Goal: Task Accomplishment & Management: Use online tool/utility

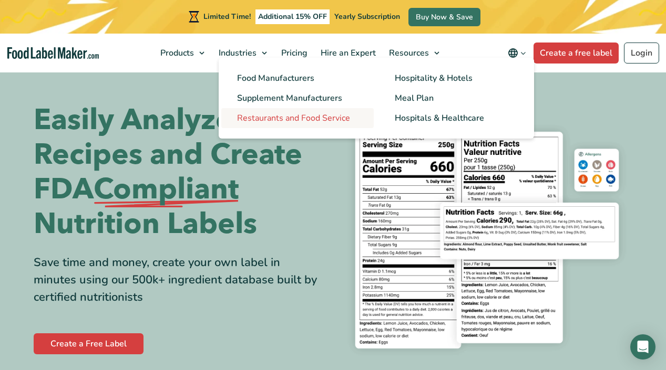
click at [281, 125] on link "Restaurants and Food Service" at bounding box center [297, 118] width 152 height 20
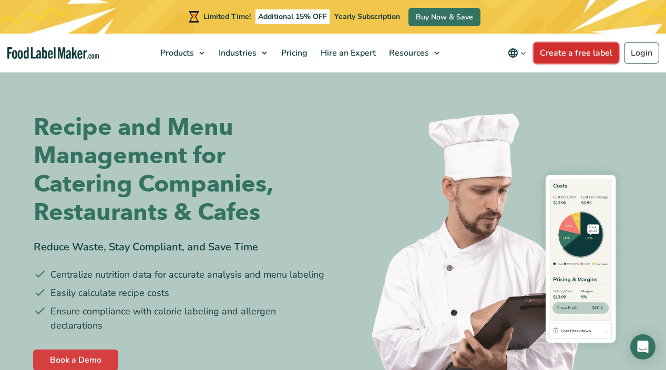
click at [546, 61] on link "Create a free label" at bounding box center [575, 53] width 85 height 21
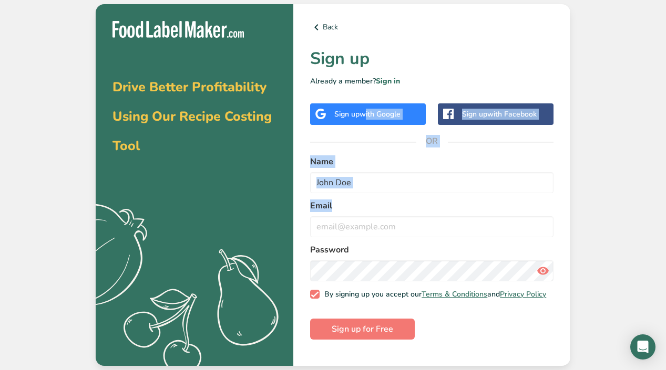
drag, startPoint x: 364, startPoint y: 116, endPoint x: 370, endPoint y: 200, distance: 84.3
click at [370, 200] on div "Back Sign up Already a member? Sign in Sign up with Google Sign up with Faceboo…" at bounding box center [431, 185] width 277 height 363
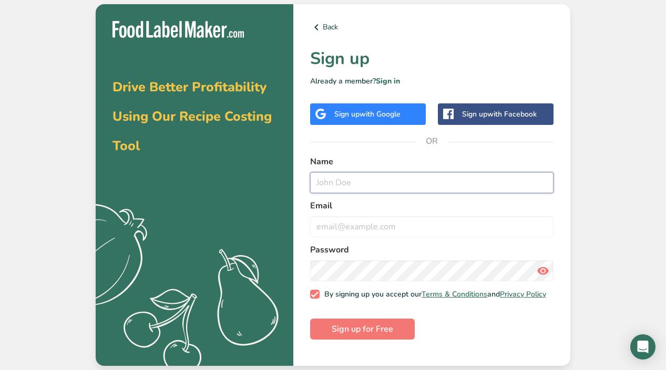
click at [362, 187] on input "text" at bounding box center [431, 182] width 243 height 21
click at [379, 112] on span "with Google" at bounding box center [379, 114] width 41 height 10
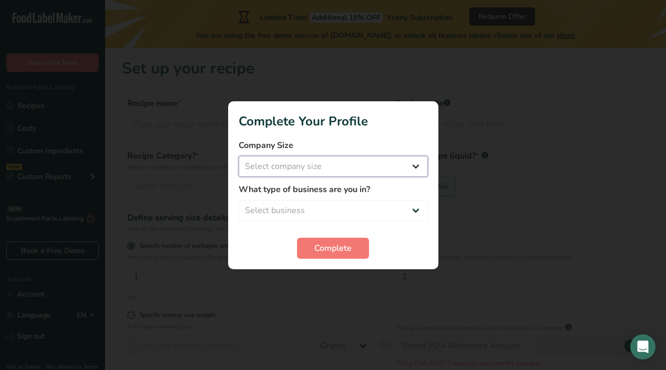
click at [375, 170] on select "Select company size Fewer than 10 Employees 10 to 50 Employees 51 to 500 Employ…" at bounding box center [333, 166] width 189 height 21
click at [340, 195] on label "What type of business are you in?" at bounding box center [333, 189] width 189 height 13
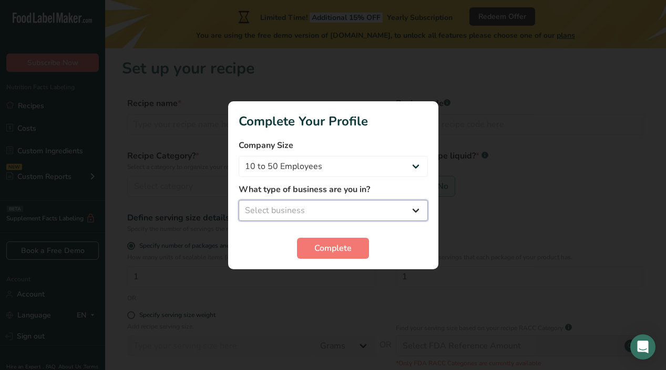
click at [328, 207] on select "Select business Packaged Food Manufacturer Restaurant & Cafe Bakery Meal Plans …" at bounding box center [333, 210] width 189 height 21
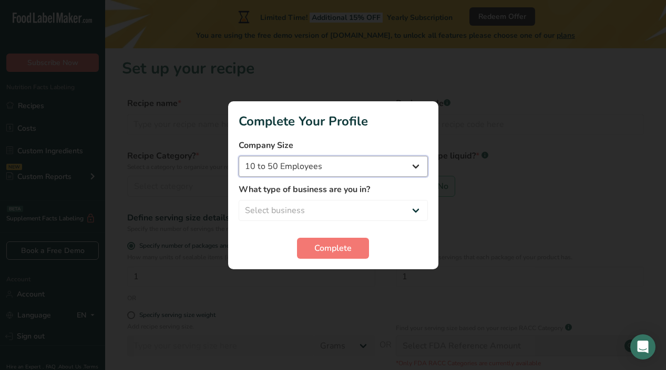
click at [287, 165] on select "Fewer than 10 Employees 10 to 50 Employees 51 to 500 Employees Over 500 Employe…" at bounding box center [333, 166] width 189 height 21
select select "1"
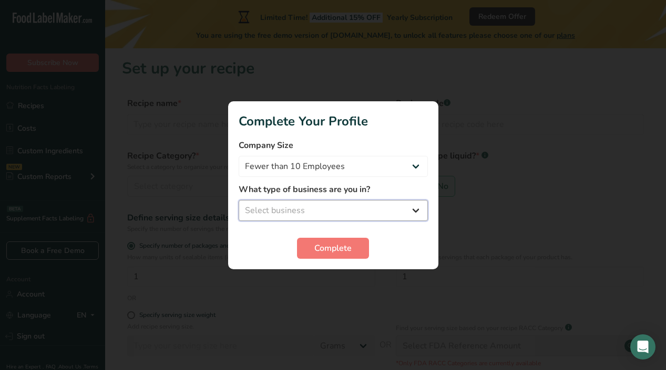
click at [284, 209] on select "Select business Packaged Food Manufacturer Restaurant & Cafe Bakery Meal Plans …" at bounding box center [333, 210] width 189 height 21
select select "5"
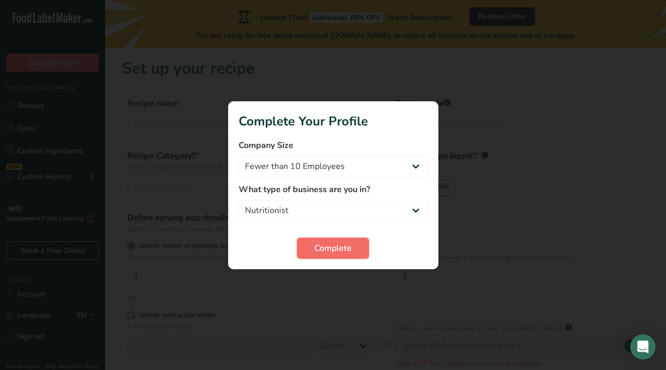
click at [335, 253] on span "Complete" at bounding box center [332, 248] width 37 height 13
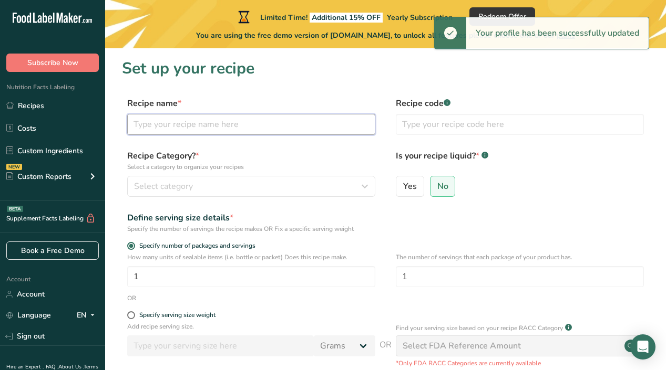
click at [277, 128] on input "text" at bounding box center [251, 124] width 248 height 21
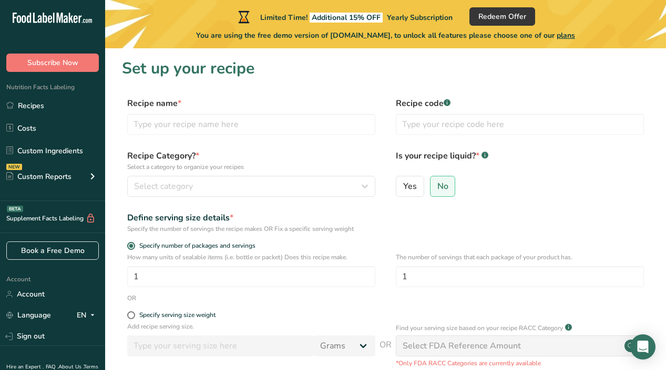
click at [291, 174] on div "Recipe Category? * Select a category to organize your recipes Select category S…" at bounding box center [251, 173] width 248 height 47
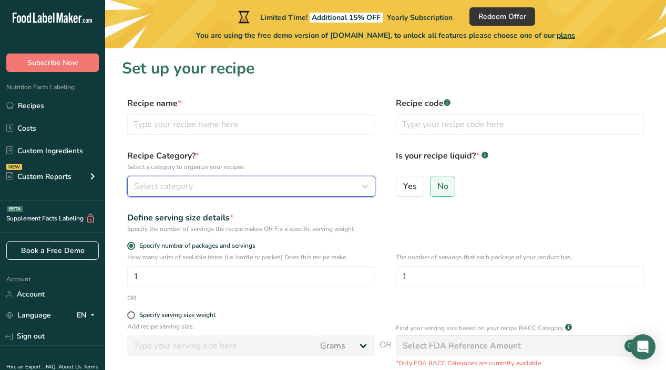
click at [279, 187] on div "Select category" at bounding box center [248, 186] width 228 height 13
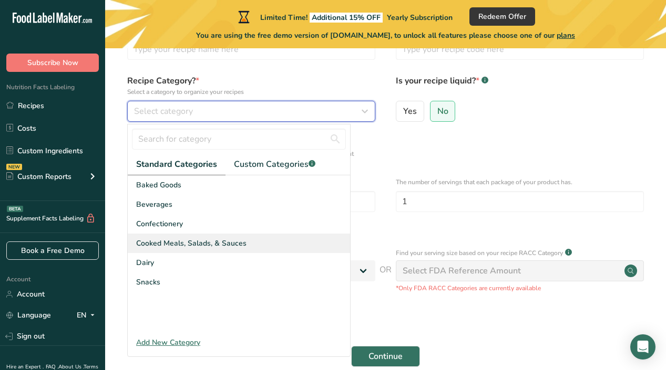
scroll to position [76, 0]
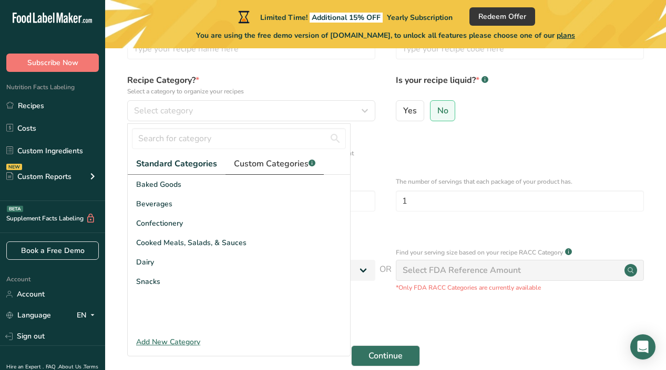
click at [260, 167] on span "Custom Categories .a-a{fill:#347362;}.b-a{fill:#fff;}" at bounding box center [274, 164] width 81 height 13
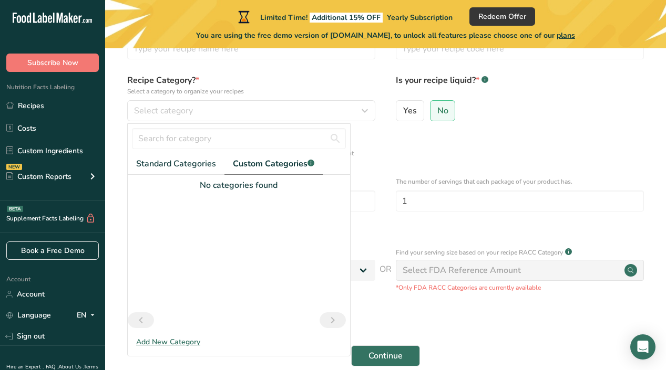
click at [178, 342] on div "Add New Category" at bounding box center [239, 342] width 222 height 11
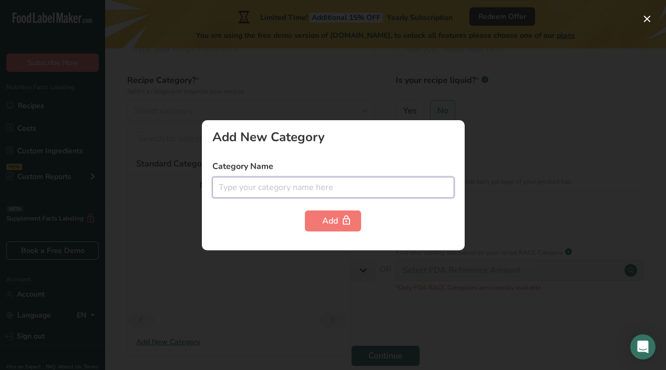
click at [259, 197] on input "text" at bounding box center [333, 187] width 242 height 21
type input "Marinated Proteins"
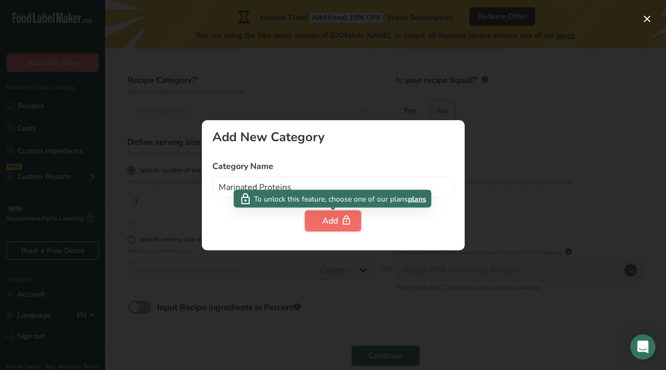
click at [322, 223] on div "Add" at bounding box center [333, 221] width 22 height 13
click at [252, 272] on div at bounding box center [333, 185] width 666 height 370
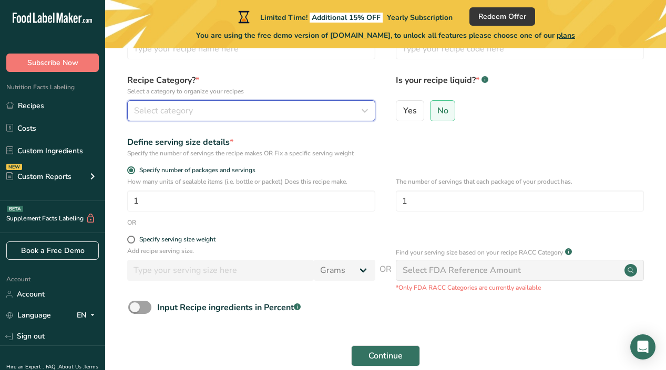
click at [225, 113] on div "Select category" at bounding box center [248, 111] width 228 height 13
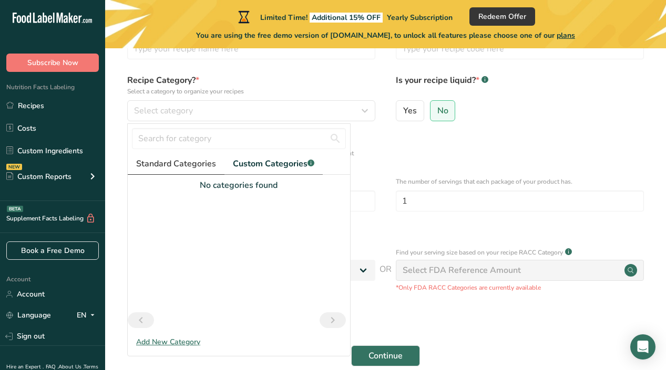
click at [188, 158] on span "Standard Categories" at bounding box center [176, 164] width 80 height 13
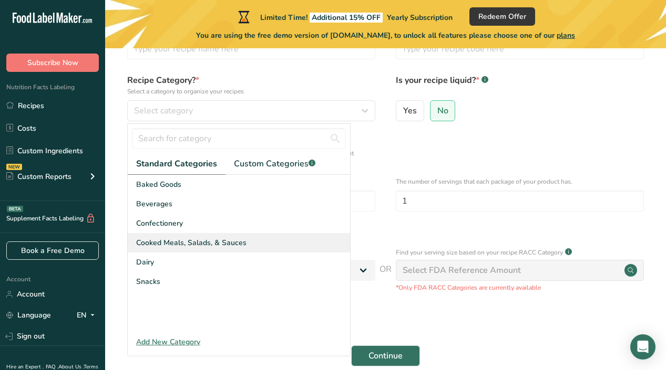
click at [187, 241] on span "Cooked Meals, Salads, & Sauces" at bounding box center [191, 243] width 110 height 11
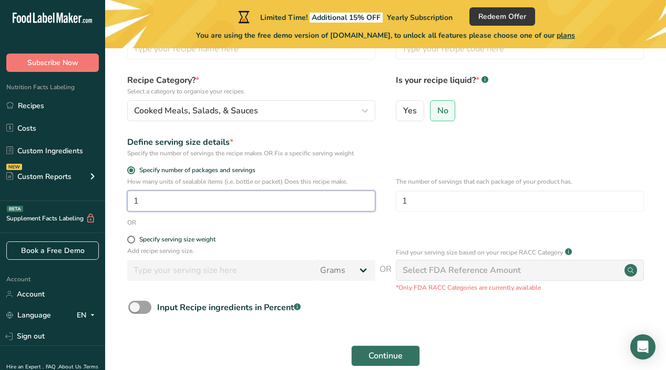
click at [180, 203] on input "1" at bounding box center [251, 201] width 248 height 21
click at [131, 242] on span at bounding box center [131, 240] width 8 height 8
click at [131, 242] on input "Specify serving size weight" at bounding box center [130, 239] width 7 height 7
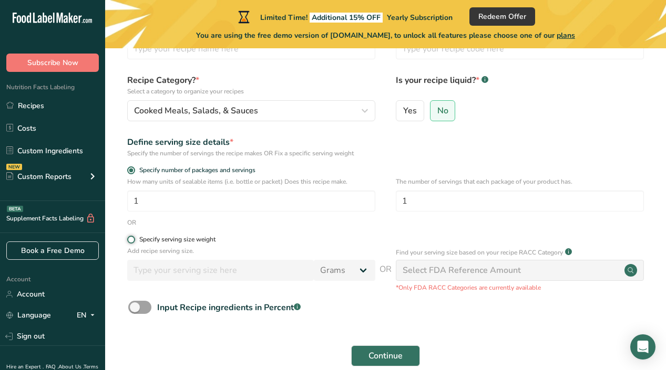
radio input "true"
radio input "false"
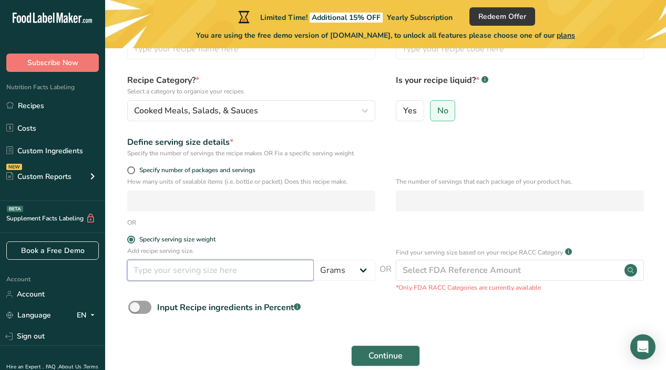
click at [148, 267] on input "number" at bounding box center [220, 270] width 187 height 21
type input "250"
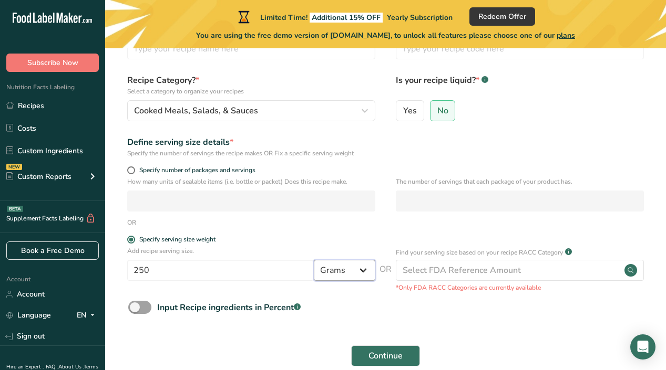
click at [353, 269] on select "Grams kg mg mcg lb oz l mL fl oz tbsp tsp cup qt gallon" at bounding box center [344, 270] width 61 height 21
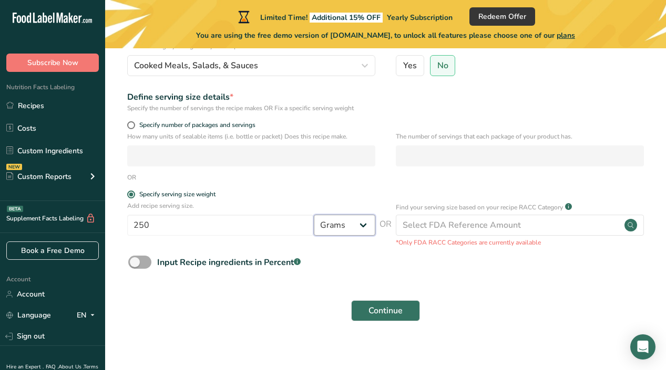
scroll to position [129, 0]
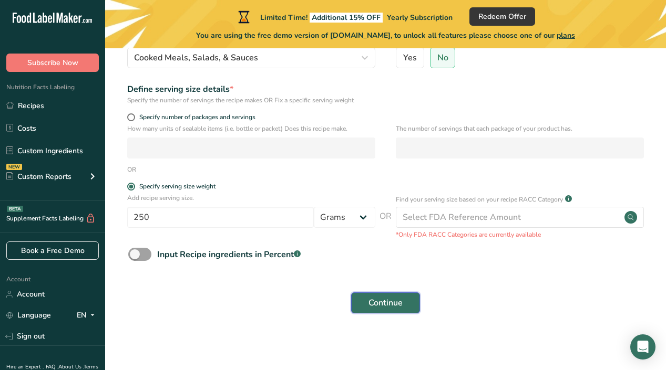
click at [384, 309] on span "Continue" at bounding box center [385, 303] width 34 height 13
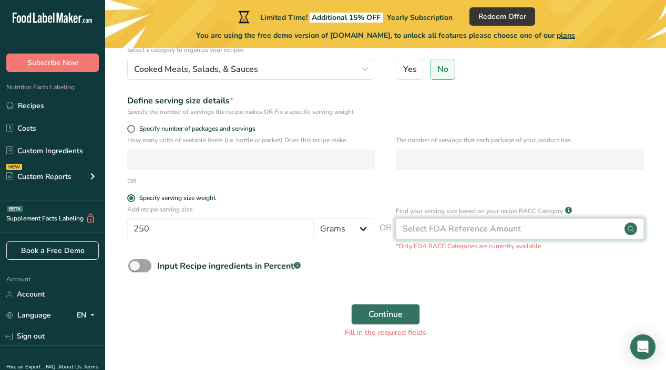
click at [438, 232] on div "Select FDA Reference Amount" at bounding box center [462, 229] width 118 height 13
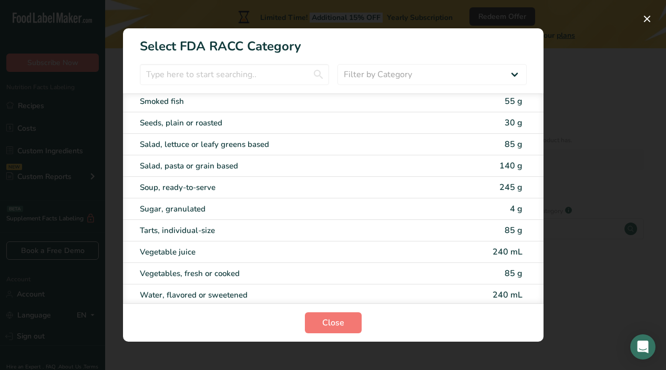
scroll to position [2064, 0]
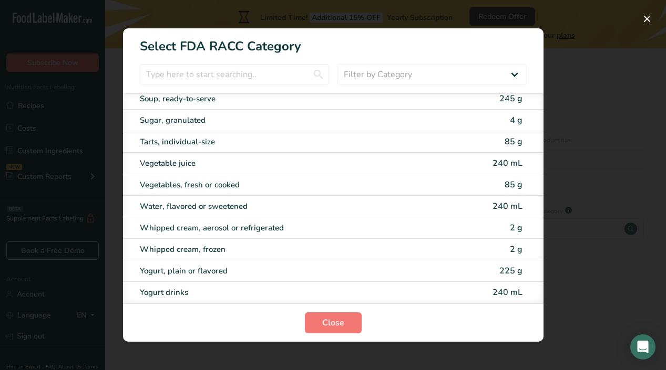
click at [565, 35] on div "RACC Category Selection Modal" at bounding box center [333, 185] width 666 height 370
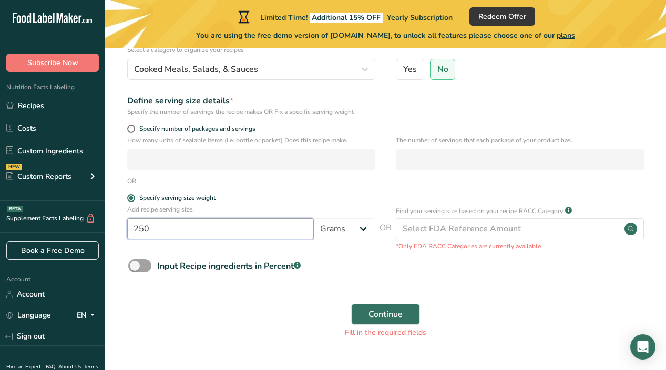
click at [302, 225] on input "250" at bounding box center [220, 229] width 187 height 21
click at [390, 226] on span "OR" at bounding box center [385, 236] width 12 height 29
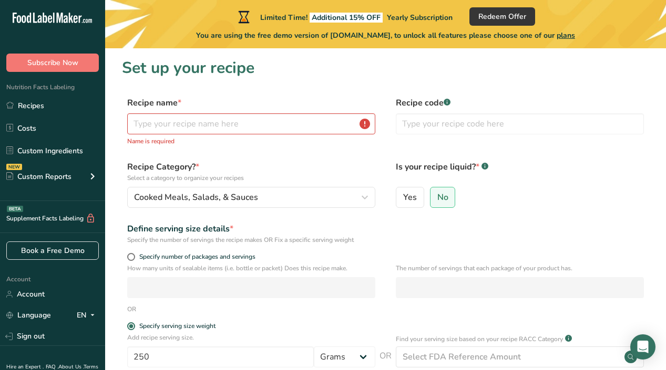
scroll to position [0, 0]
click at [210, 128] on input "text" at bounding box center [251, 124] width 248 height 21
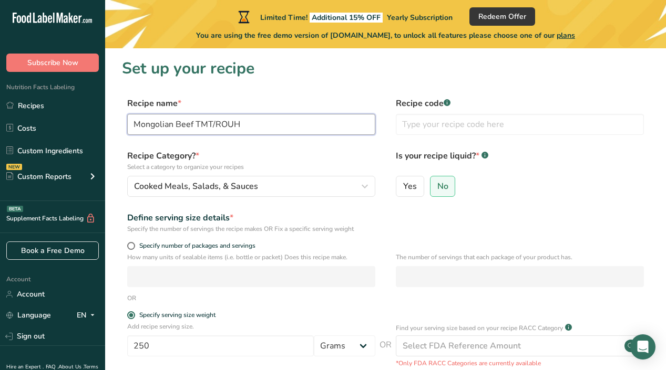
scroll to position [142, 0]
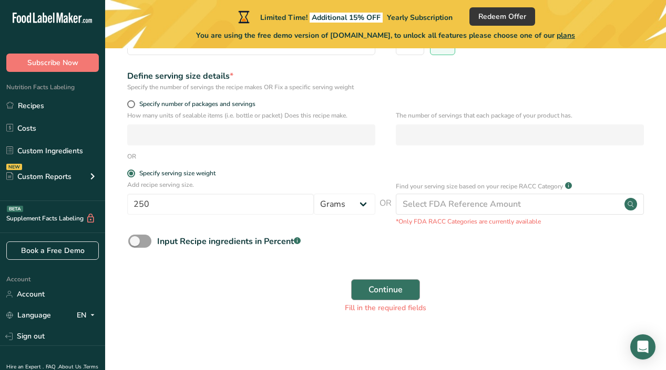
type input "Mongolian Beef TMT/ROUH"
click at [384, 296] on span "Continue" at bounding box center [385, 290] width 34 height 13
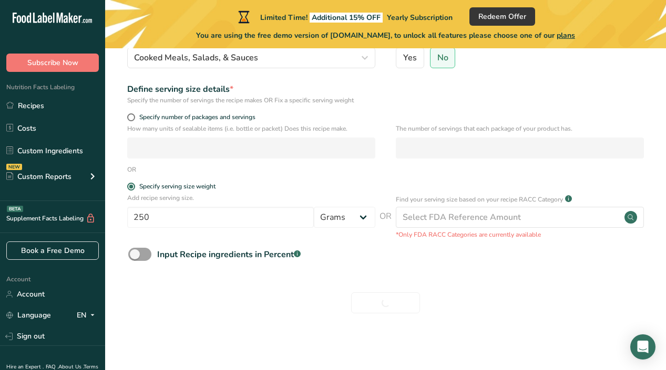
scroll to position [129, 0]
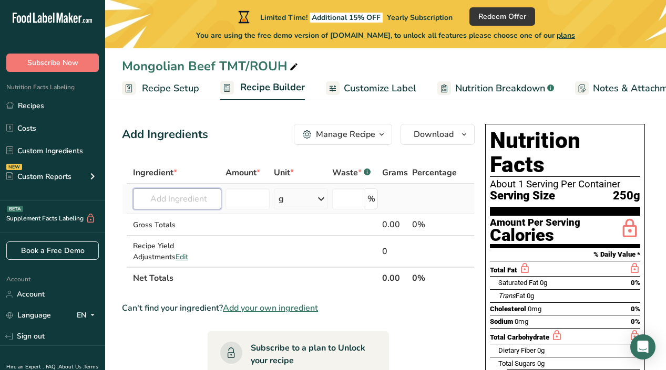
click at [198, 203] on input "text" at bounding box center [177, 199] width 88 height 21
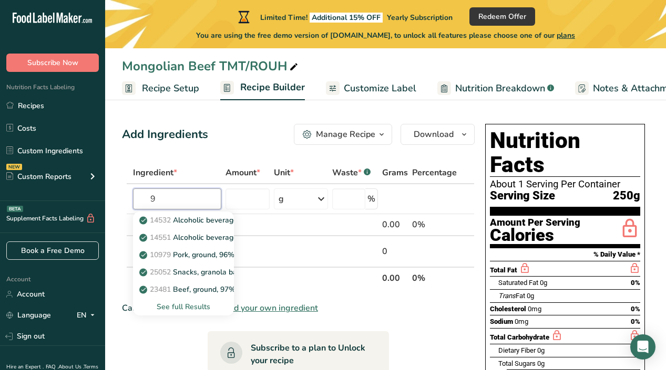
type input "9"
click at [314, 153] on div "Add Ingredients Manage Recipe Delete Recipe Duplicate Recipe Scale Recipe Save …" at bounding box center [301, 353] width 359 height 467
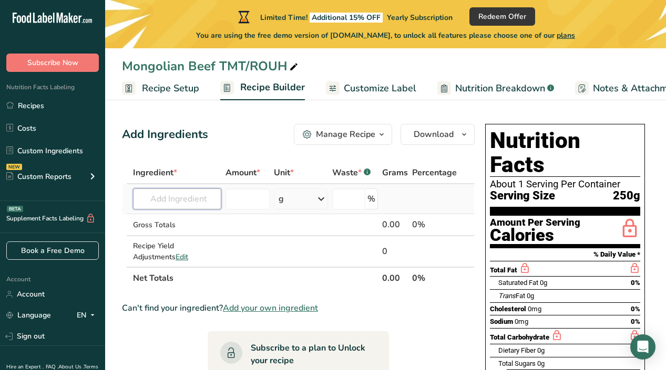
click at [197, 201] on input "text" at bounding box center [177, 199] width 88 height 21
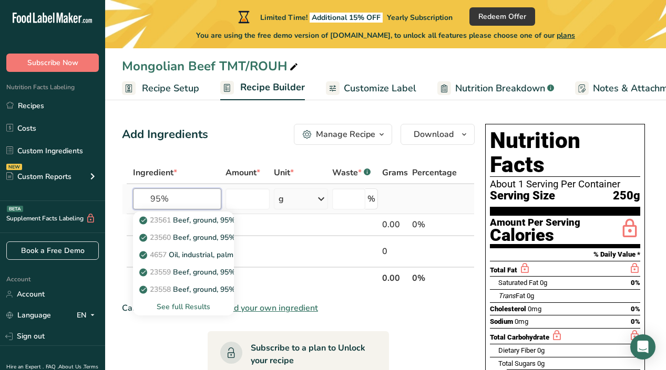
type input "95%"
click at [199, 306] on div "See full Results" at bounding box center [183, 307] width 84 height 11
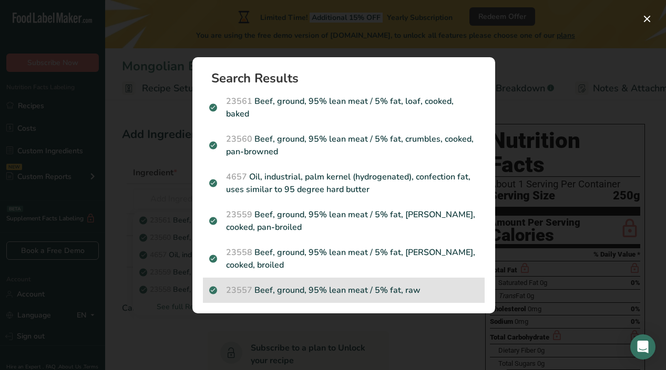
click at [281, 278] on div "23557 Beef, ground, 95% lean meat / 5% fat, raw" at bounding box center [344, 290] width 282 height 25
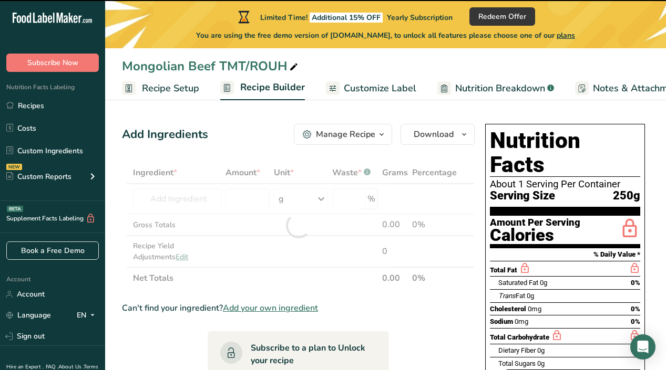
type input "0"
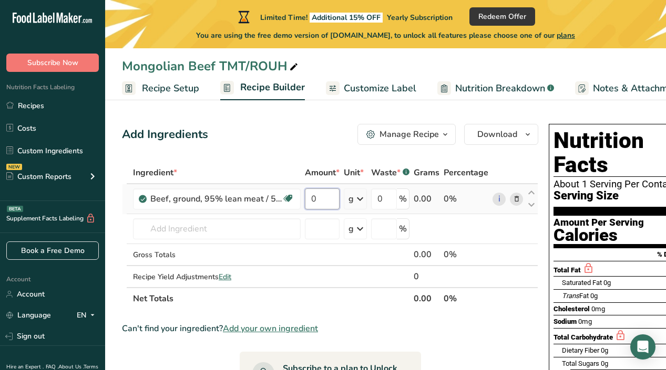
click at [319, 203] on input "0" at bounding box center [322, 199] width 35 height 21
type input "1"
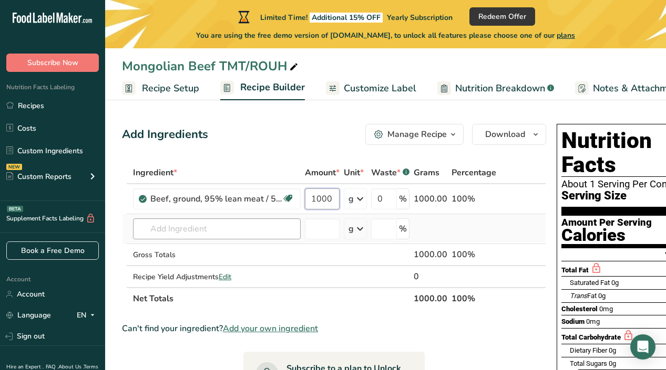
type input "1000"
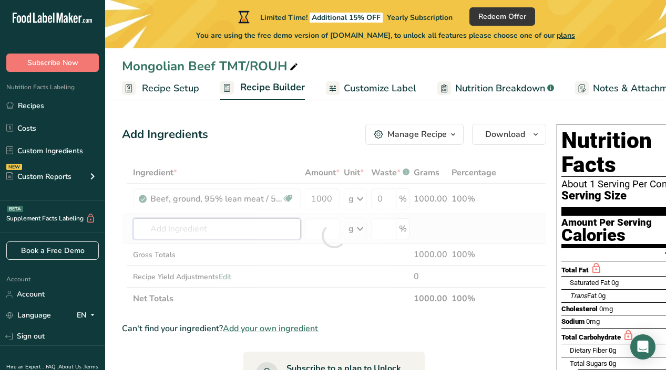
click at [239, 227] on div "Ingredient * Amount * Unit * Waste * .a-a{fill:#347362;}.b-a{fill:#fff;} Grams …" at bounding box center [334, 236] width 424 height 148
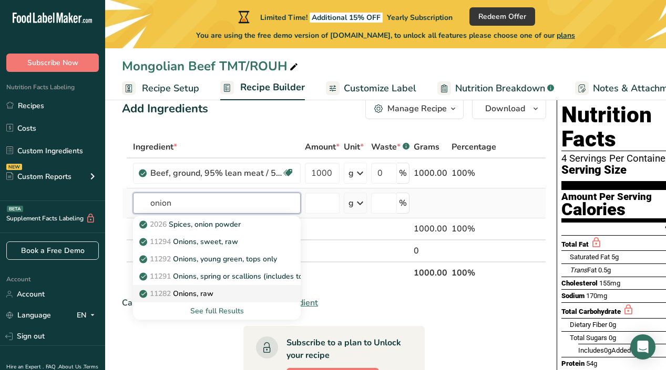
type input "onion"
click at [226, 287] on link "11282 Onions, raw" at bounding box center [217, 293] width 168 height 17
type input "Onions, raw"
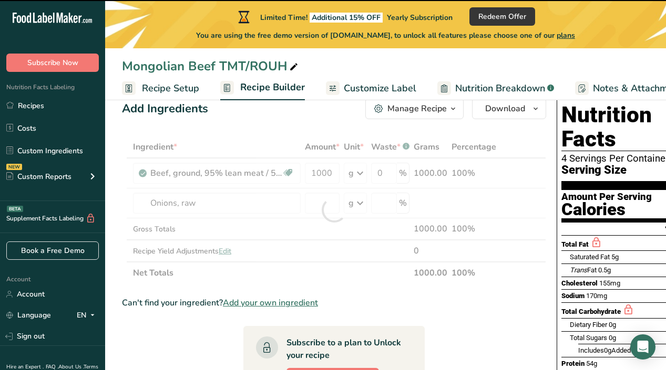
type input "0"
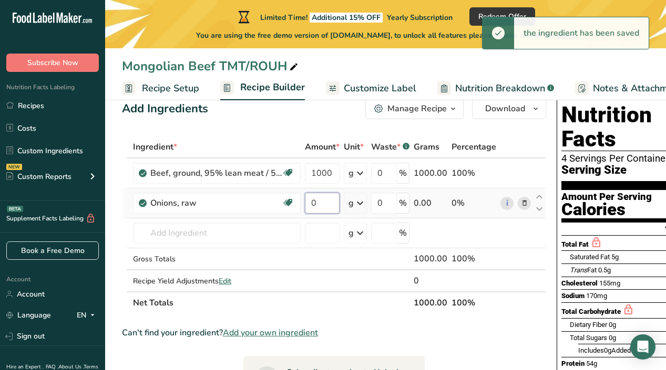
click at [321, 203] on input "0" at bounding box center [322, 203] width 35 height 21
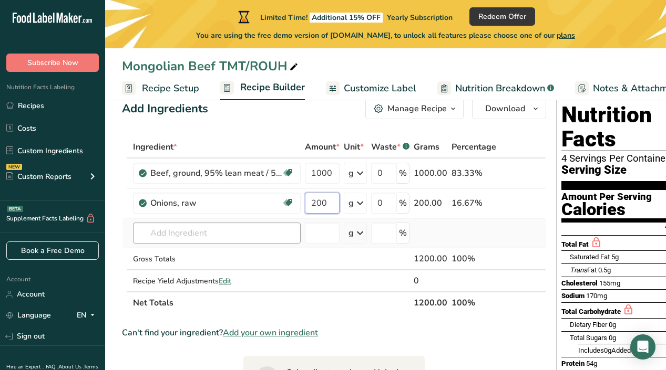
type input "200"
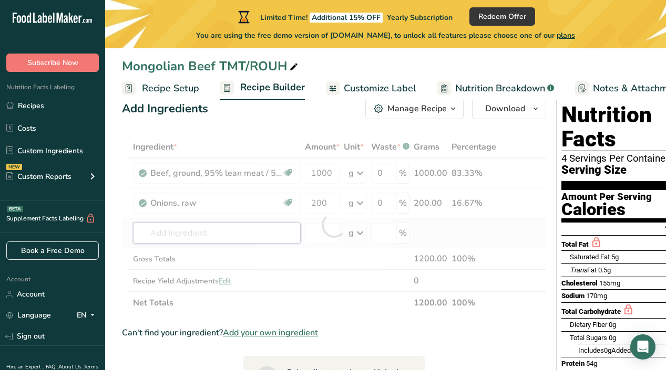
click at [245, 232] on div "Ingredient * Amount * Unit * Waste * .a-a{fill:#347362;}.b-a{fill:#fff;} Grams …" at bounding box center [334, 225] width 424 height 178
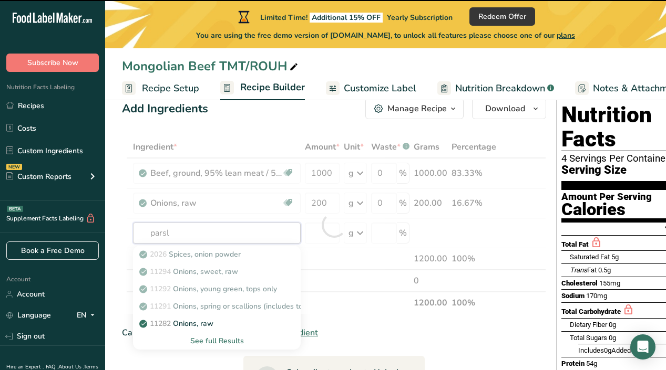
type input "parsle"
type input "y"
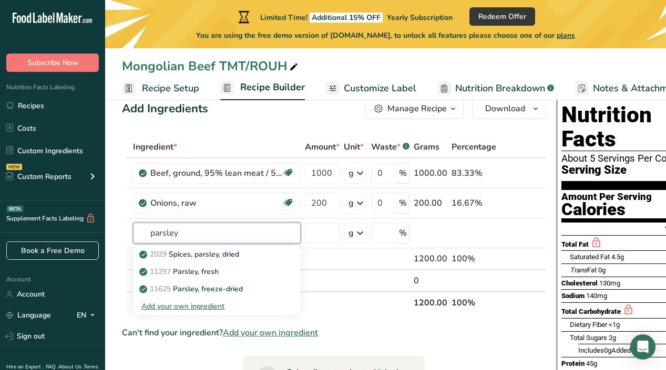
type input "parsley"
click at [210, 274] on p "11297 Parsley, fresh" at bounding box center [179, 271] width 77 height 11
type input "Parsley, fresh"
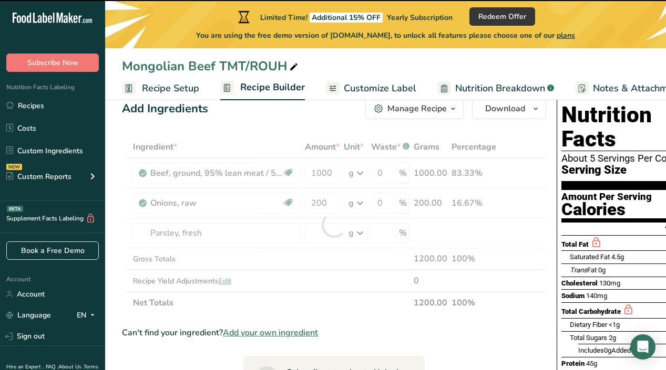
type input "0"
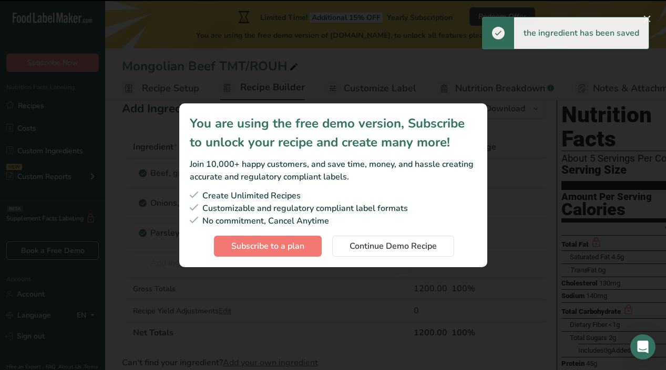
click at [307, 231] on div "Create Unlimited Recipes Customizable and regulatory compliant label formats No…" at bounding box center [333, 223] width 287 height 67
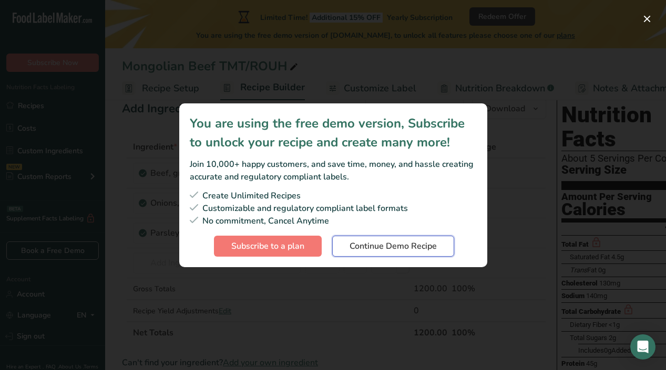
click at [382, 246] on span "Continue Demo Recipe" at bounding box center [392, 246] width 87 height 13
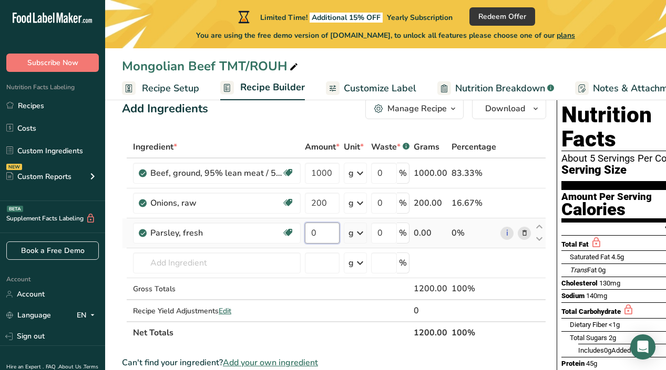
click at [325, 225] on input "0" at bounding box center [322, 233] width 35 height 21
type input "20"
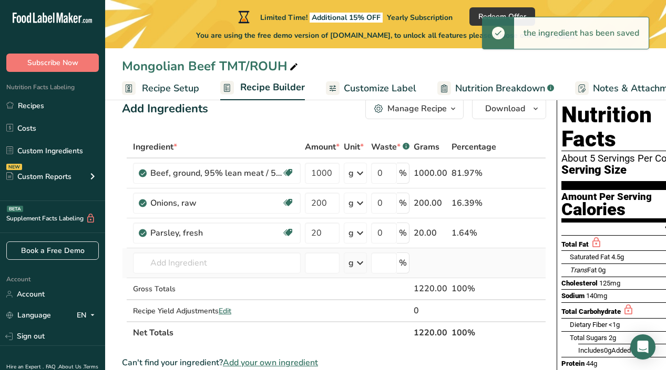
click at [174, 276] on div "Ingredient * Amount * Unit * Waste * .a-a{fill:#347362;}.b-a{fill:#fff;} Grams …" at bounding box center [334, 240] width 424 height 208
click at [184, 258] on input "text" at bounding box center [217, 263] width 168 height 21
type input "t"
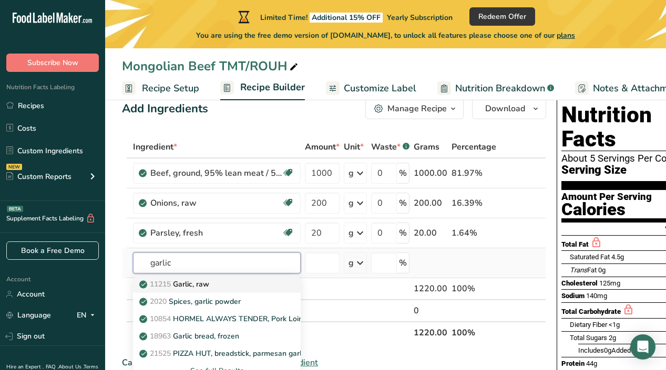
type input "garlic"
click at [183, 284] on p "11215 Garlic, raw" at bounding box center [175, 284] width 68 height 11
type input "Garlic, raw"
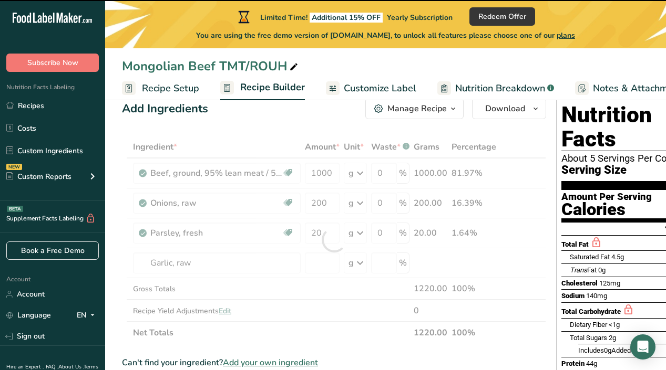
type input "0"
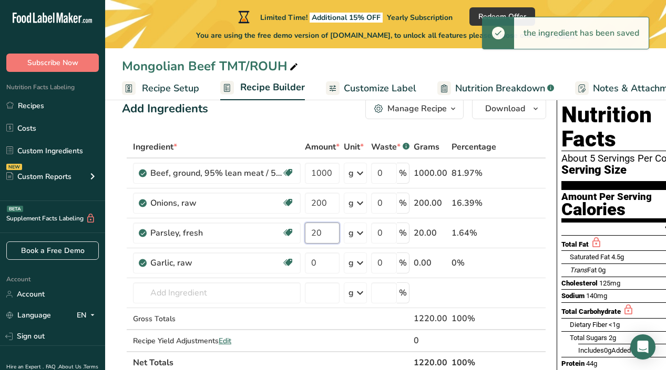
click at [330, 233] on input "20" at bounding box center [322, 233] width 35 height 21
type input "2"
type input "30"
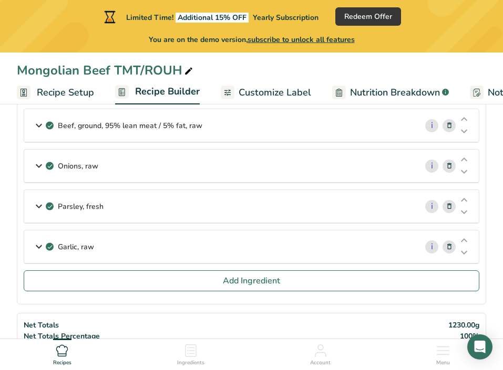
scroll to position [65, 0]
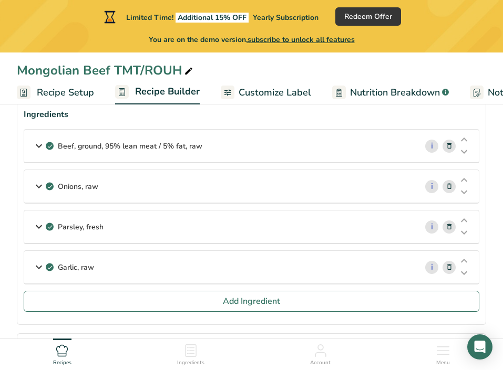
click at [336, 261] on div "Garlic, raw" at bounding box center [220, 267] width 393 height 33
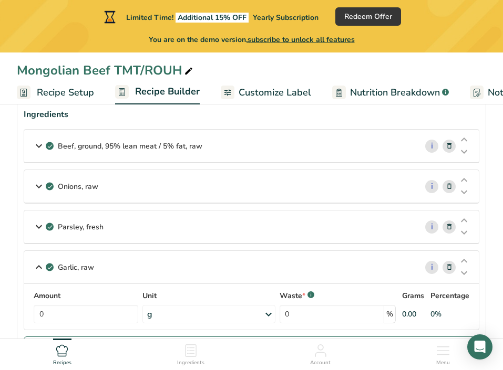
scroll to position [77, 0]
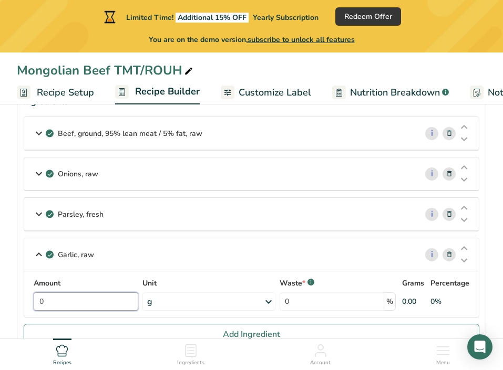
click at [89, 300] on input "0" at bounding box center [86, 302] width 105 height 18
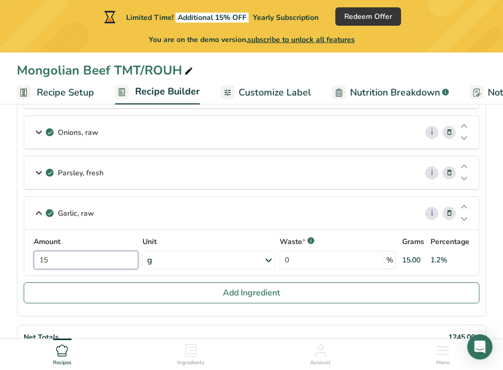
scroll to position [132, 0]
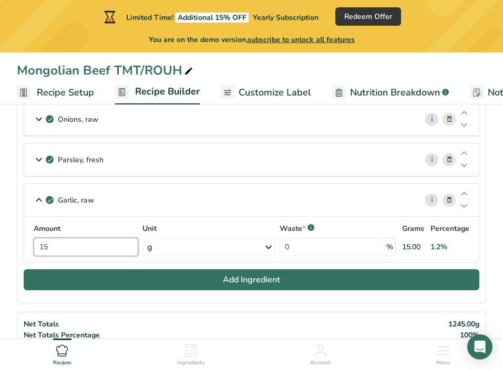
type input "15"
click at [173, 284] on button "Add Ingredient" at bounding box center [252, 280] width 456 height 21
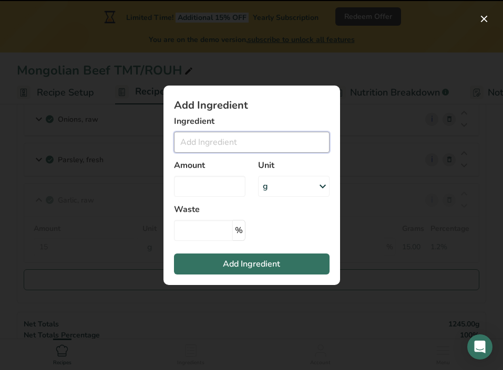
click at [243, 137] on input "Add ingredient modal" at bounding box center [252, 142] width 156 height 21
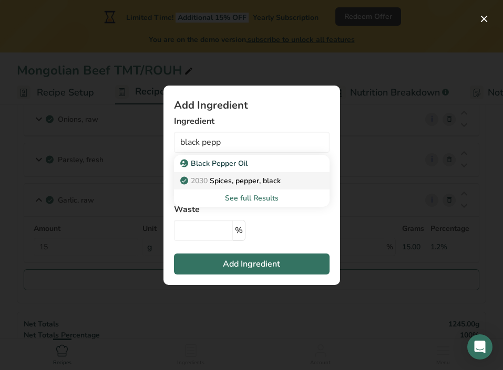
click at [244, 183] on p "2030 Spices, pepper, black" at bounding box center [231, 181] width 98 height 11
type input "Spices, pepper, black"
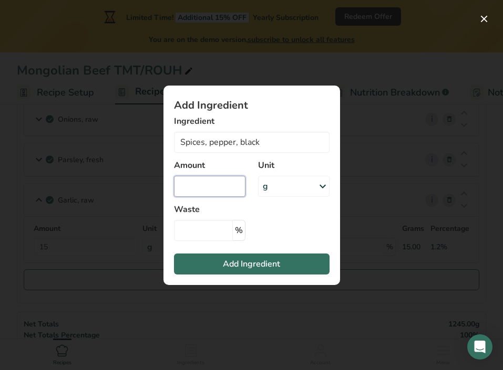
click at [222, 184] on input "Add ingredient modal" at bounding box center [209, 186] width 71 height 21
type input "3"
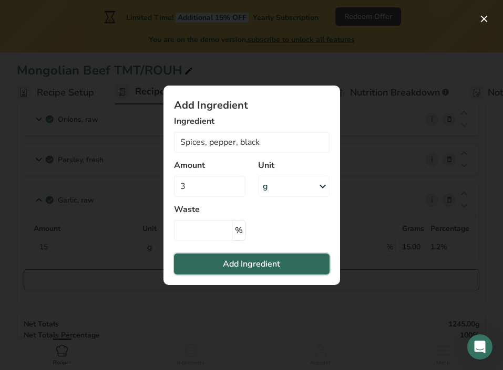
click at [223, 260] on span "Add Ingredient" at bounding box center [251, 264] width 57 height 13
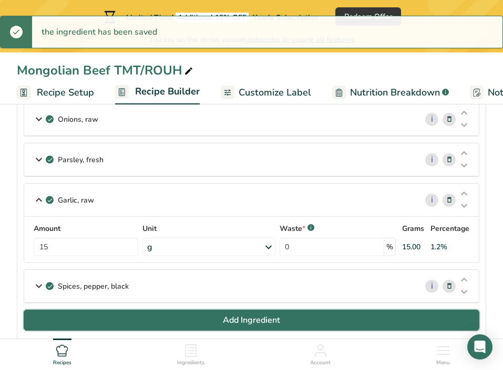
click at [152, 322] on button "Add Ingredient" at bounding box center [252, 320] width 456 height 21
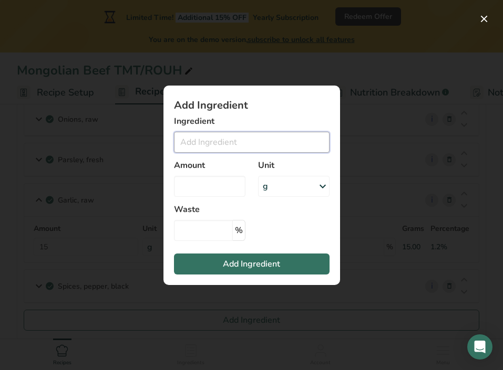
click at [246, 139] on input "Add ingredient modal" at bounding box center [252, 142] width 156 height 21
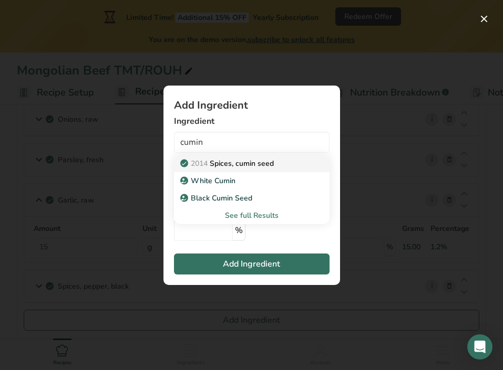
click at [249, 166] on p "2014 Spices, cumin seed" at bounding box center [227, 163] width 91 height 11
type input "Spices, cumin seed"
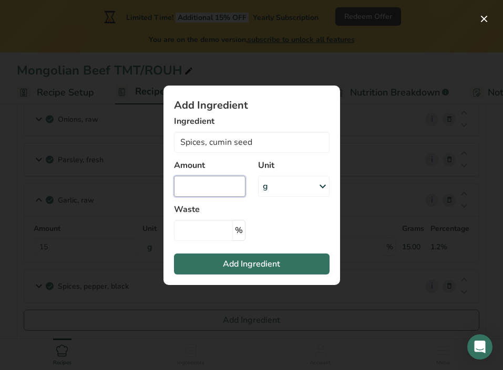
click at [215, 189] on input "Add ingredient modal" at bounding box center [209, 186] width 71 height 21
type input "2"
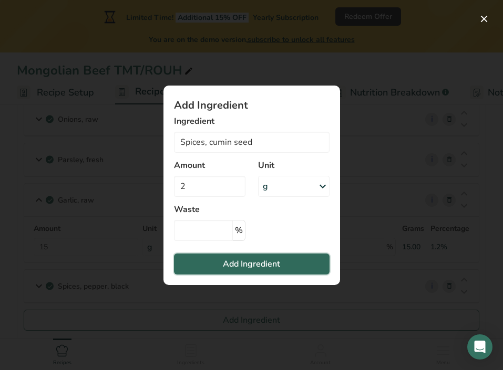
click at [210, 261] on button "Add Ingredient" at bounding box center [252, 264] width 156 height 21
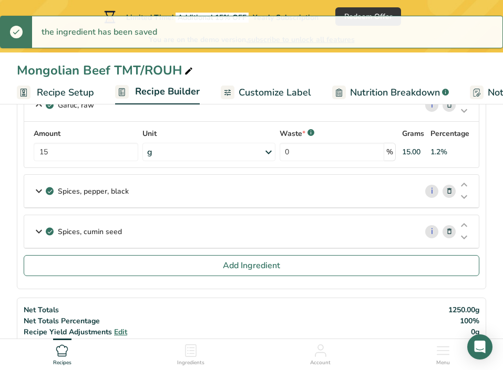
scroll to position [239, 0]
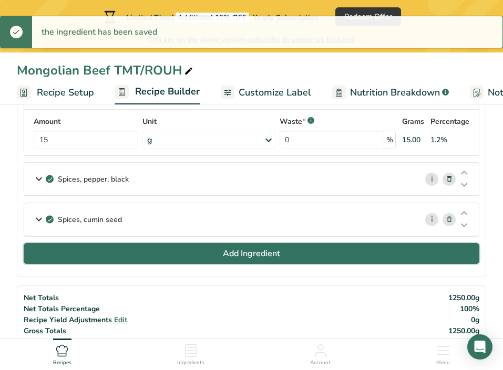
click at [190, 254] on button "Add Ingredient" at bounding box center [252, 253] width 456 height 21
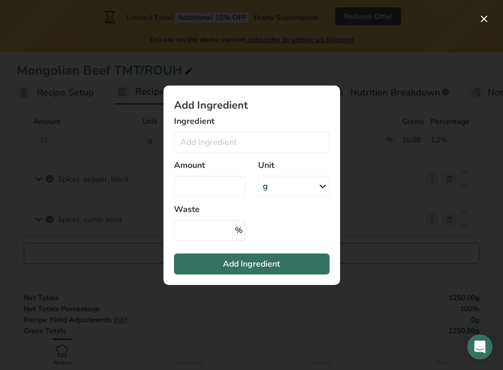
click at [193, 157] on div "Amount" at bounding box center [210, 178] width 84 height 50
click at [203, 147] on input "Add ingredient modal" at bounding box center [252, 142] width 156 height 21
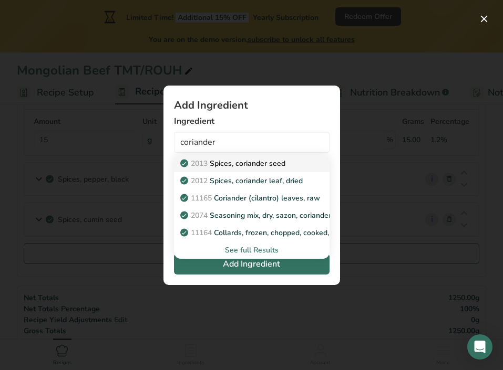
click at [216, 165] on p "2013 Spices, coriander seed" at bounding box center [233, 163] width 103 height 11
type input "Spices, coriander seed"
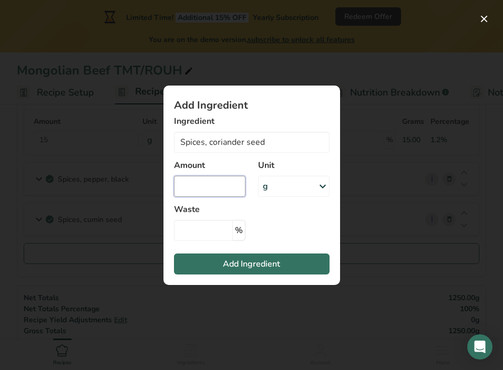
click at [221, 186] on input "Add ingredient modal" at bounding box center [209, 186] width 71 height 21
type input "2"
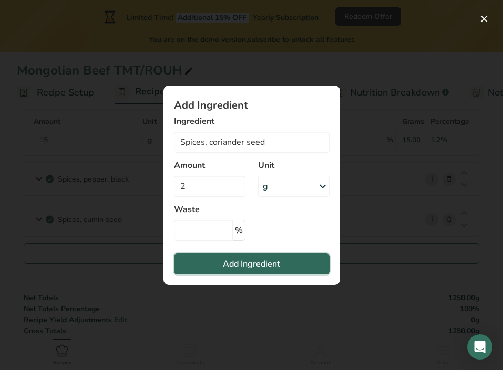
click at [222, 263] on button "Add Ingredient" at bounding box center [252, 264] width 156 height 21
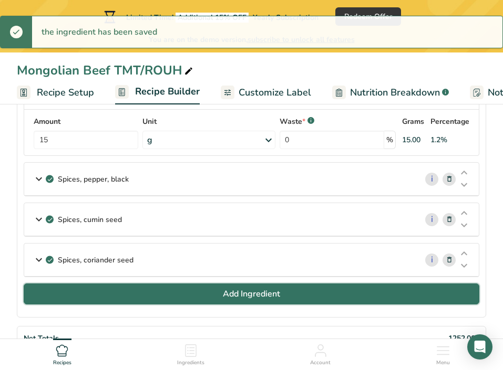
click at [158, 284] on button "Add Ingredient" at bounding box center [252, 294] width 456 height 21
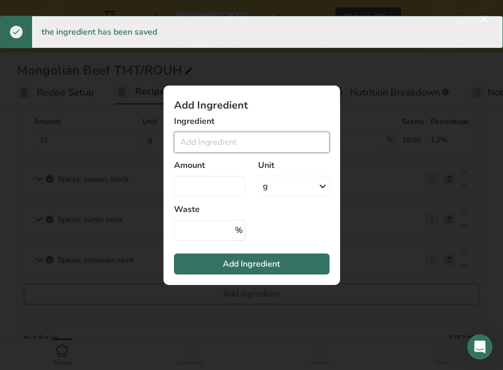
click at [230, 138] on input "Add ingredient modal" at bounding box center [252, 142] width 156 height 21
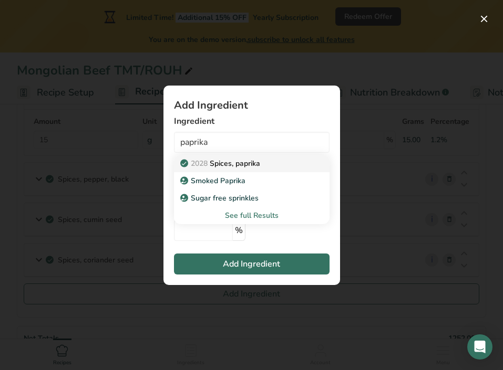
click at [236, 162] on p "2028 Spices, paprika" at bounding box center [221, 163] width 78 height 11
type input "Spices, paprika"
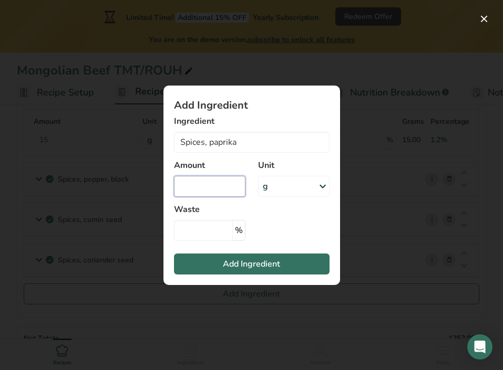
click at [197, 193] on input "Add ingredient modal" at bounding box center [209, 186] width 71 height 21
type input "3"
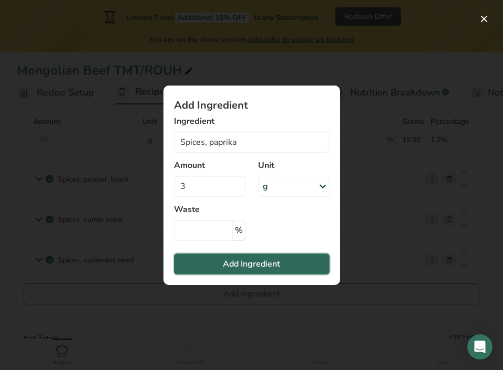
click at [203, 256] on button "Add Ingredient" at bounding box center [252, 264] width 156 height 21
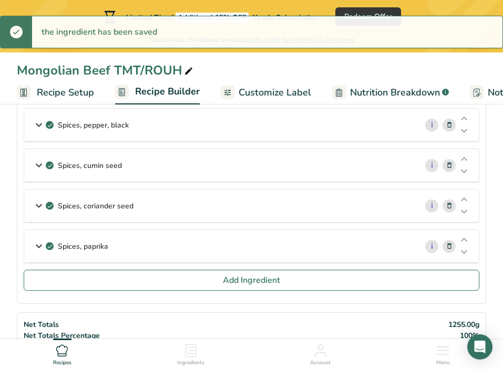
scroll to position [317, 0]
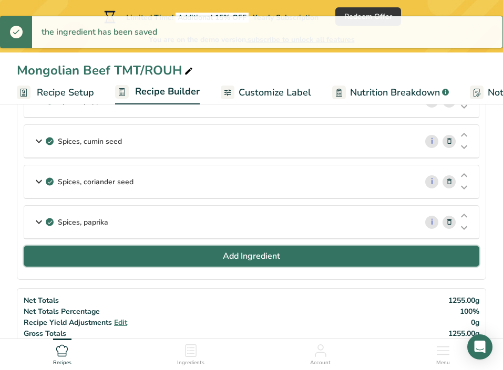
click at [153, 262] on button "Add Ingredient" at bounding box center [252, 256] width 456 height 21
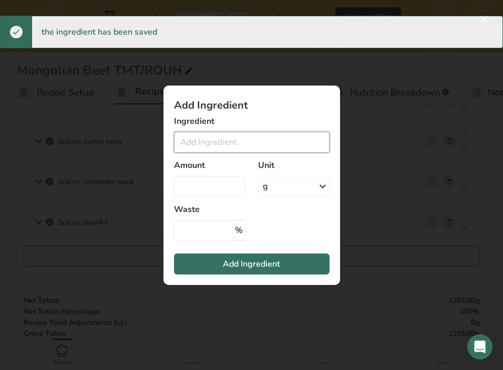
click at [217, 135] on input "Add ingredient modal" at bounding box center [252, 142] width 156 height 21
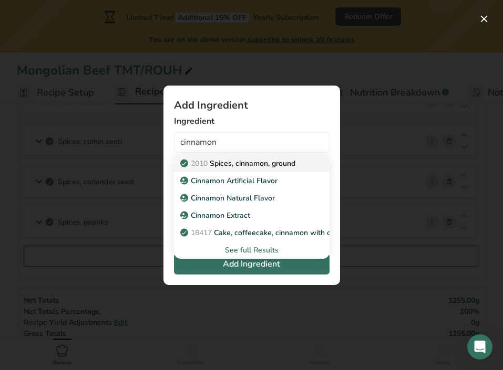
click at [218, 164] on p "2010 Spices, cinnamon, ground" at bounding box center [238, 163] width 113 height 11
type input "Spices, cinnamon, ground"
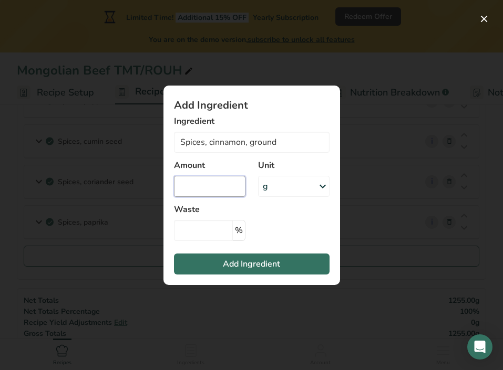
click at [208, 187] on input "Add ingredient modal" at bounding box center [209, 186] width 71 height 21
type input "0.5"
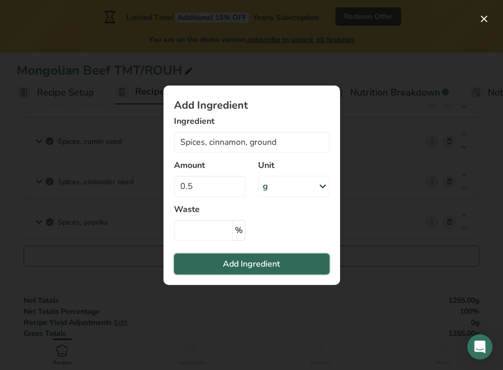
click at [213, 273] on button "Add Ingredient" at bounding box center [252, 264] width 156 height 21
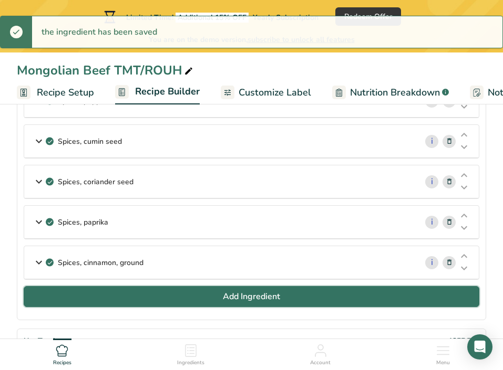
click at [122, 292] on button "Add Ingredient" at bounding box center [252, 296] width 456 height 21
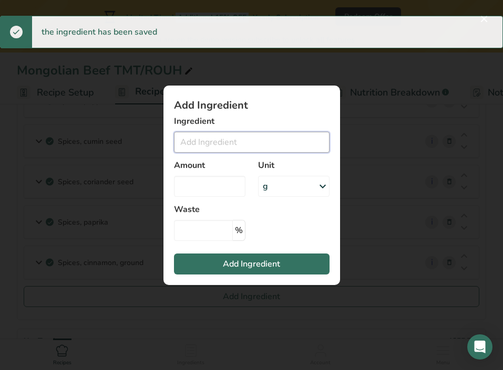
click at [218, 146] on input "Add ingredient modal" at bounding box center [252, 142] width 156 height 21
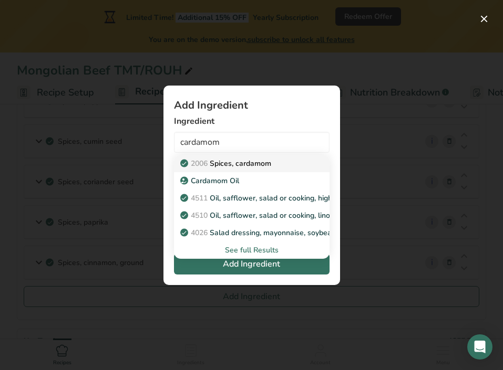
click at [254, 162] on p "2006 Spices, cardamom" at bounding box center [226, 163] width 89 height 11
type input "Spices, cardamom"
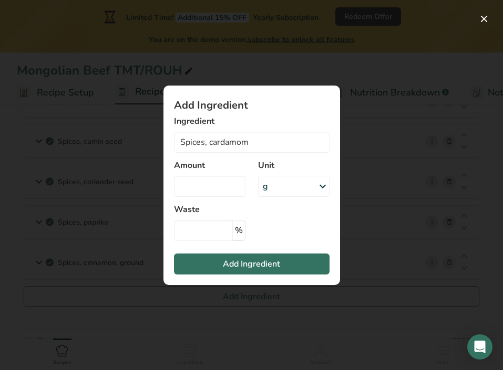
click at [239, 199] on div "Amount" at bounding box center [210, 178] width 84 height 50
click at [230, 192] on input "Add ingredient modal" at bounding box center [209, 186] width 71 height 21
type input "0.5"
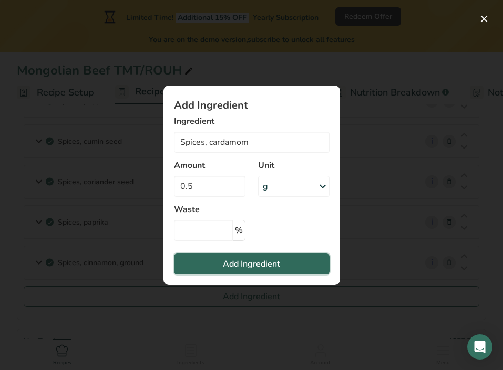
click at [237, 254] on button "Add Ingredient" at bounding box center [252, 264] width 156 height 21
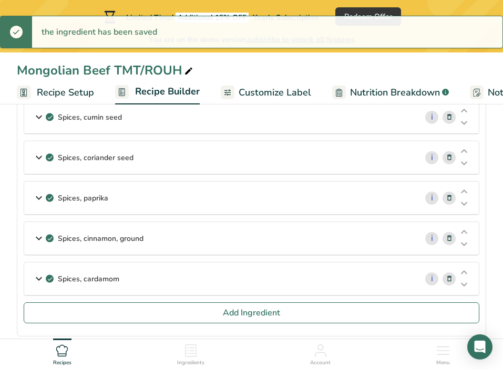
scroll to position [342, 0]
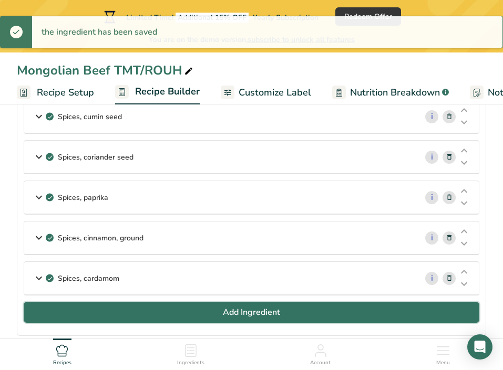
click at [160, 308] on button "Add Ingredient" at bounding box center [252, 312] width 456 height 21
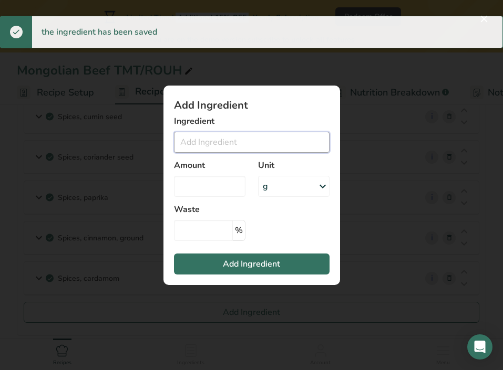
click at [193, 143] on input "Add ingredient modal" at bounding box center [252, 142] width 156 height 21
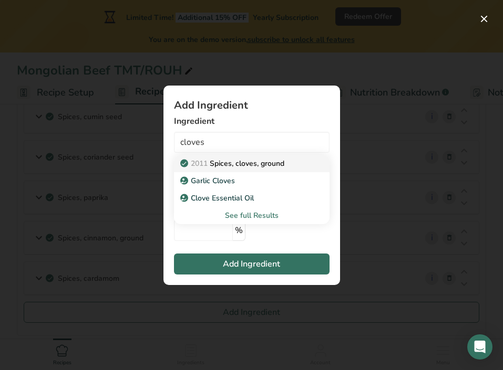
click at [231, 166] on p "2011 Spices, cloves, ground" at bounding box center [233, 163] width 102 height 11
type input "Spices, cloves, ground"
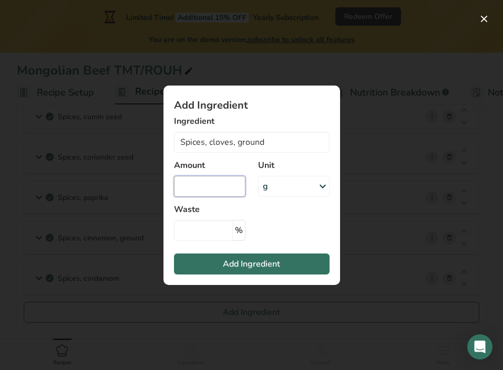
click at [225, 182] on input "Add ingredient modal" at bounding box center [209, 186] width 71 height 21
type input "0.3"
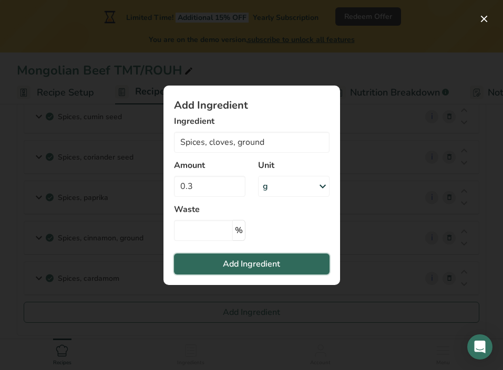
click at [231, 271] on button "Add Ingredient" at bounding box center [252, 264] width 156 height 21
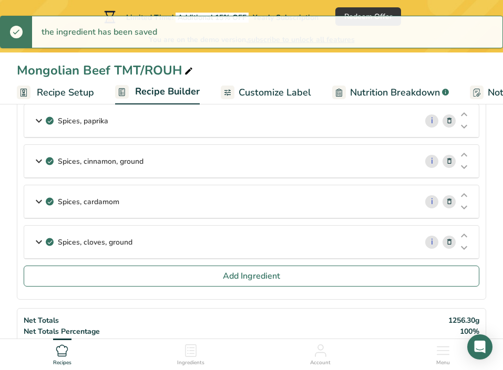
scroll to position [428, 0]
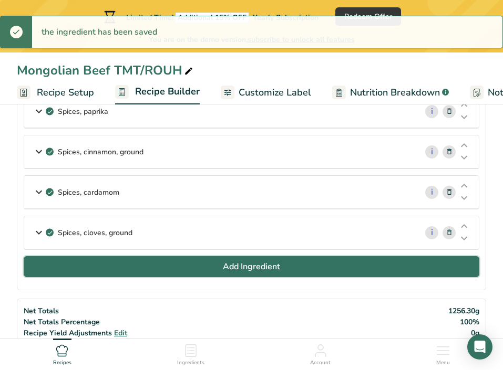
click at [287, 259] on button "Add Ingredient" at bounding box center [252, 266] width 456 height 21
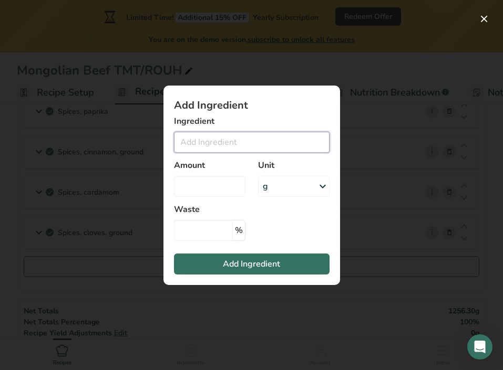
click at [240, 140] on input "Add ingredient modal" at bounding box center [252, 142] width 156 height 21
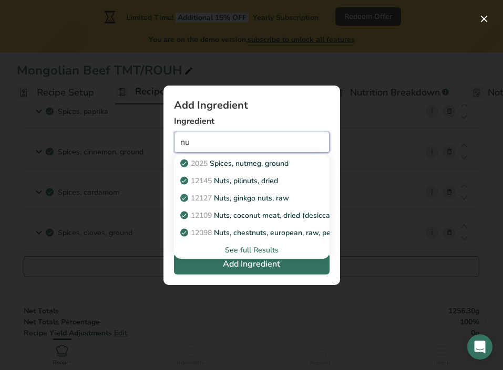
type input "n"
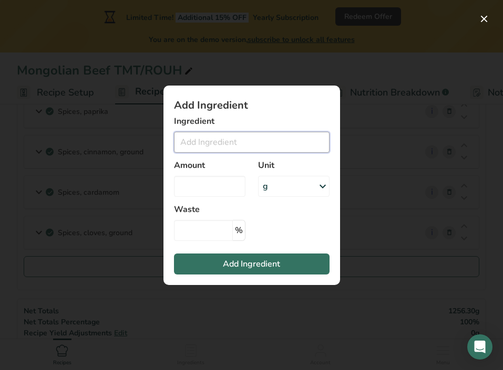
click at [230, 137] on input "Add ingredient modal" at bounding box center [252, 142] width 156 height 21
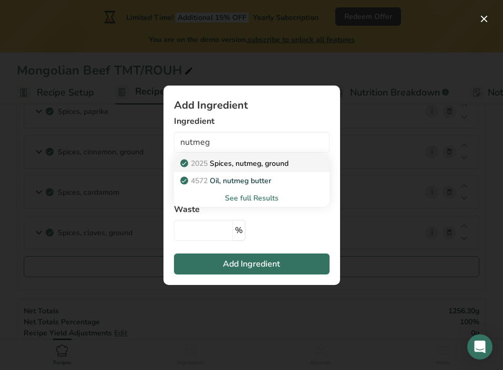
click at [234, 166] on p "2025 Spices, nutmeg, ground" at bounding box center [235, 163] width 106 height 11
type input "Spices, nutmeg, ground"
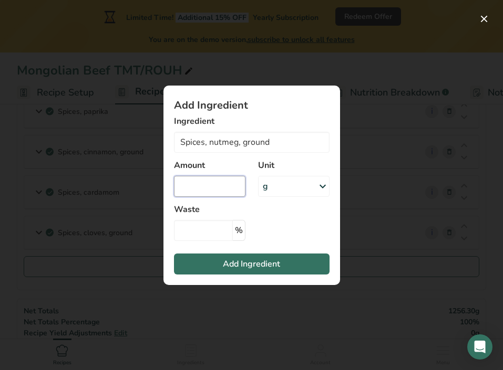
click at [219, 190] on input "Add ingredient modal" at bounding box center [209, 186] width 71 height 21
type input "0.2"
click at [221, 264] on button "Add Ingredient" at bounding box center [252, 264] width 156 height 21
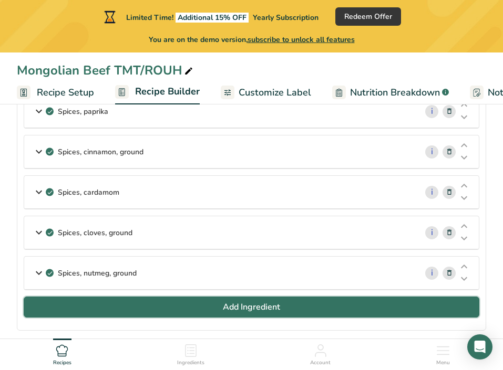
click at [196, 304] on button "Add Ingredient" at bounding box center [252, 307] width 456 height 21
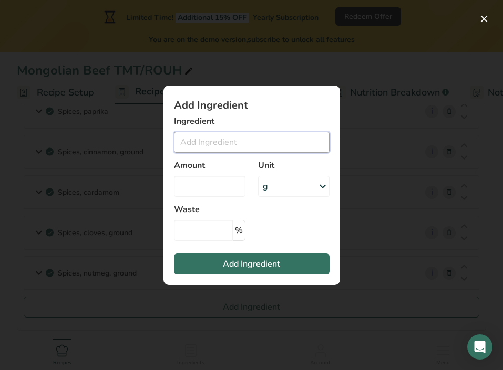
click at [269, 138] on input "Add ingredient modal" at bounding box center [252, 142] width 156 height 21
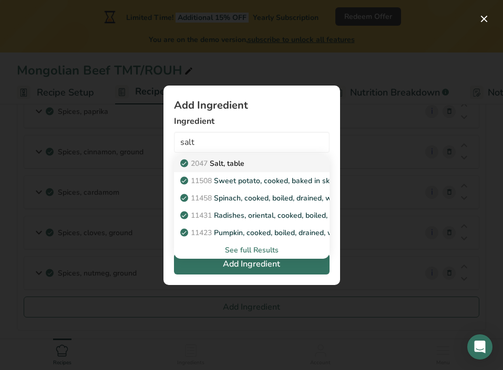
click at [258, 162] on div "2047 Salt, table" at bounding box center [243, 163] width 122 height 11
type input "Salt, table"
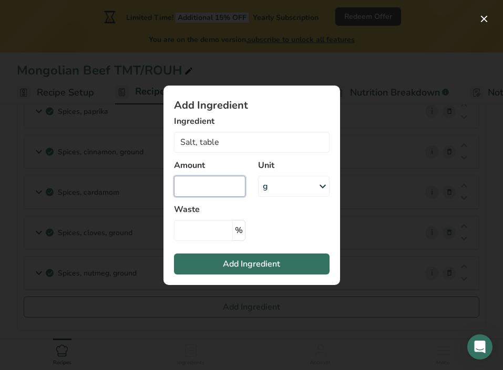
click at [223, 191] on input "Add ingredient modal" at bounding box center [209, 186] width 71 height 21
type input "10"
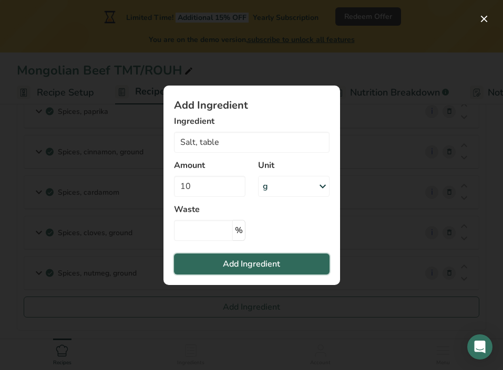
click at [220, 258] on button "Add Ingredient" at bounding box center [252, 264] width 156 height 21
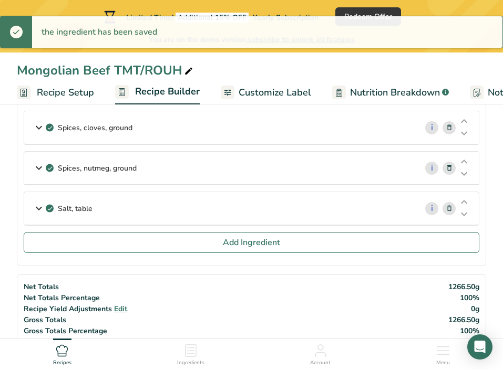
scroll to position [537, 0]
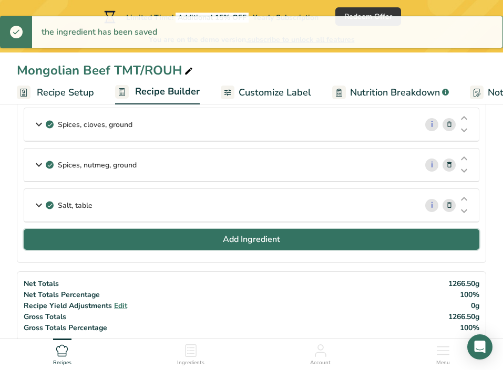
click at [204, 245] on button "Add Ingredient" at bounding box center [252, 239] width 456 height 21
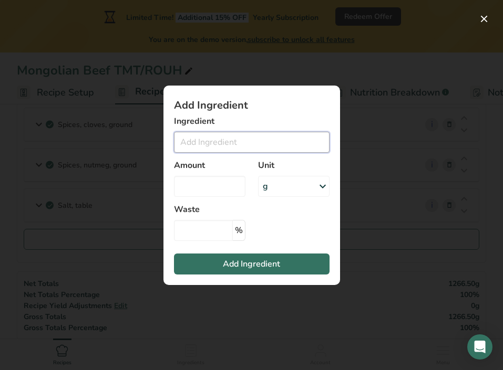
click at [196, 150] on input "Add ingredient modal" at bounding box center [252, 142] width 156 height 21
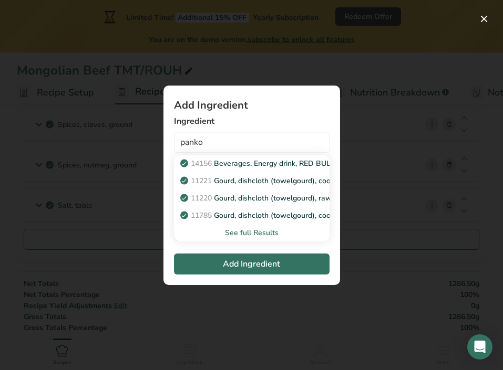
click at [250, 231] on div "See full Results" at bounding box center [251, 233] width 139 height 11
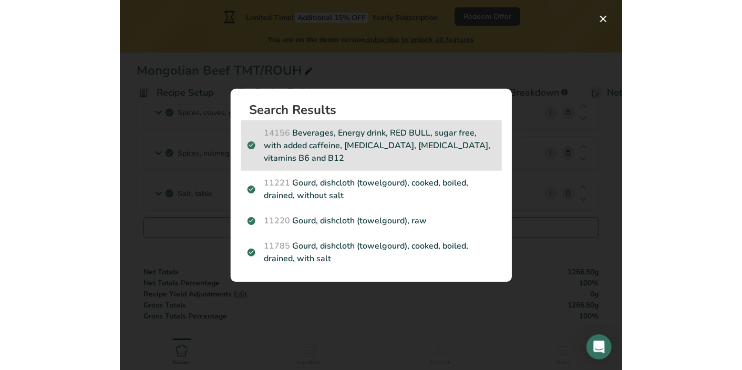
scroll to position [541, 0]
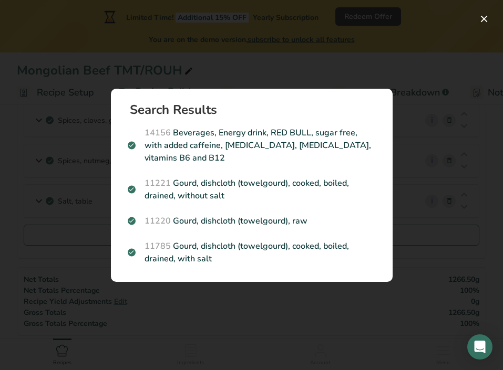
click at [239, 48] on div "Search results modal" at bounding box center [251, 185] width 503 height 370
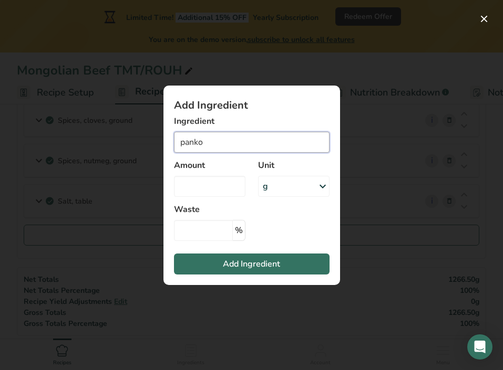
click at [209, 134] on input "panko" at bounding box center [252, 142] width 156 height 21
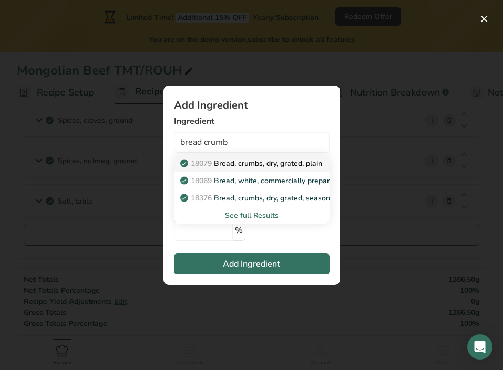
click at [235, 164] on p "18079 Bread, crumbs, dry, grated, plain" at bounding box center [252, 163] width 140 height 11
type input "Bread, crumbs, dry, grated, plain"
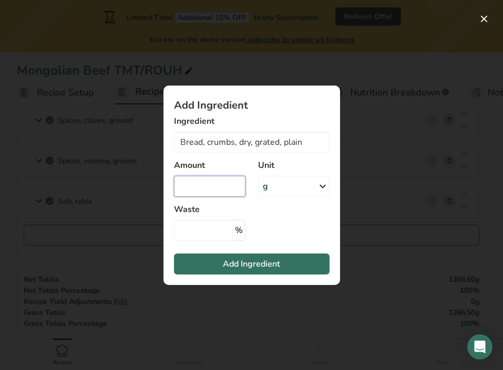
click at [201, 187] on input "Add ingredient modal" at bounding box center [209, 186] width 71 height 21
type input "25"
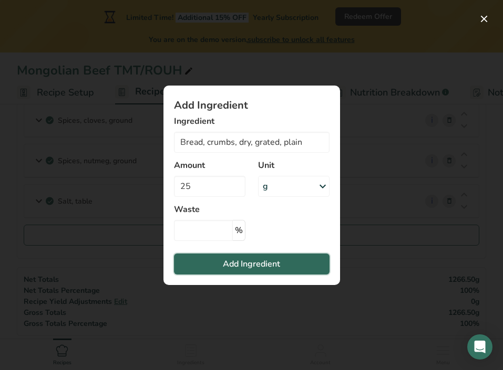
click at [218, 258] on button "Add Ingredient" at bounding box center [252, 264] width 156 height 21
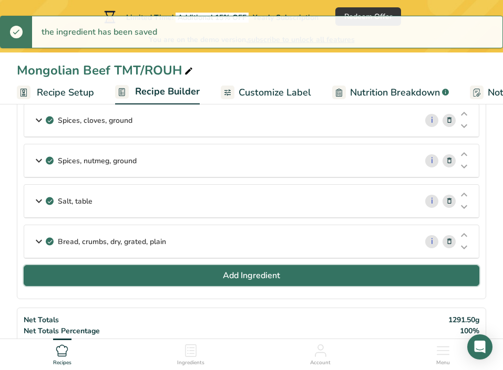
click at [134, 275] on button "Add Ingredient" at bounding box center [252, 275] width 456 height 21
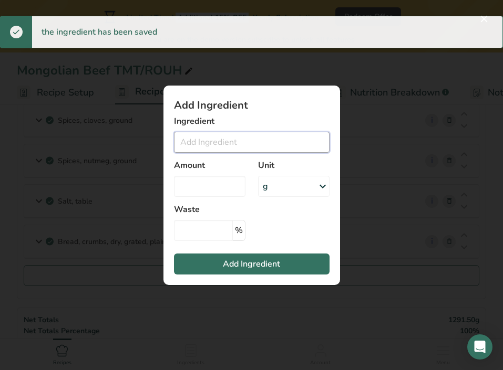
click at [218, 143] on input "Add ingredient modal" at bounding box center [252, 142] width 156 height 21
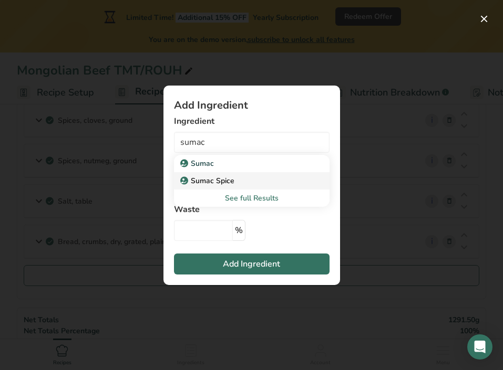
click at [226, 177] on p "Sumac Spice" at bounding box center [208, 181] width 52 height 11
type input "Sumac Spice"
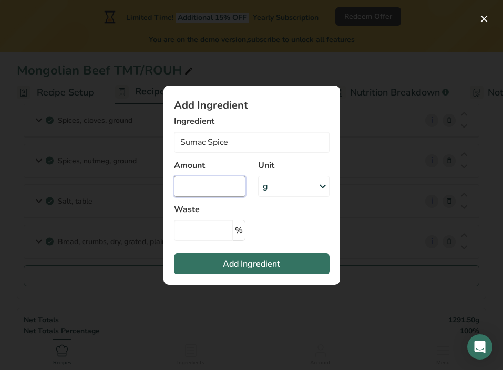
click at [210, 182] on input "Add ingredient modal" at bounding box center [209, 186] width 71 height 21
type input "2"
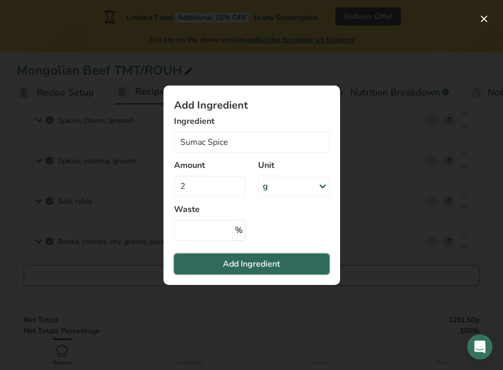
click at [236, 265] on span "Add Ingredient" at bounding box center [251, 264] width 57 height 13
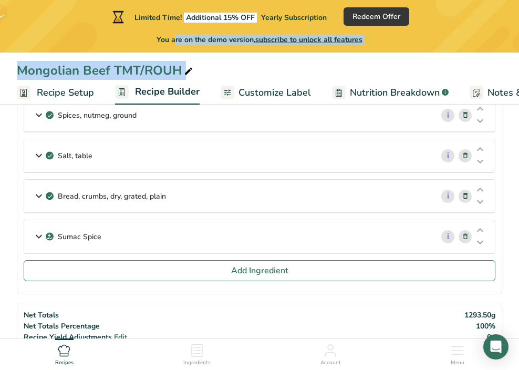
drag, startPoint x: 519, startPoint y: 33, endPoint x: 675, endPoint y: 34, distance: 156.6
click at [519, 34] on html "Limited Time! Additional 15% OFF Yearly Subscription Redeem Offer You are on th…" at bounding box center [259, 313] width 519 height 1709
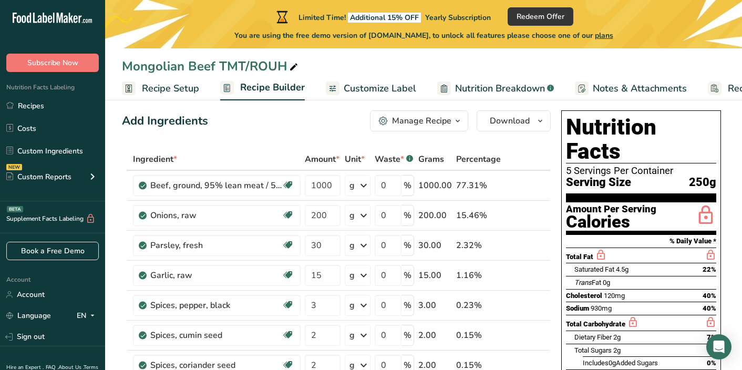
scroll to position [0, 0]
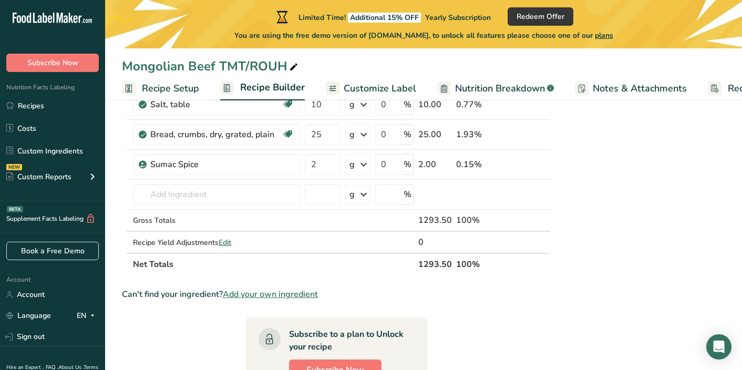
click at [616, 170] on div "Nutrition Facts 5 Servings Per Container Serving Size 250g Amount Per Serving C…" at bounding box center [641, 130] width 168 height 929
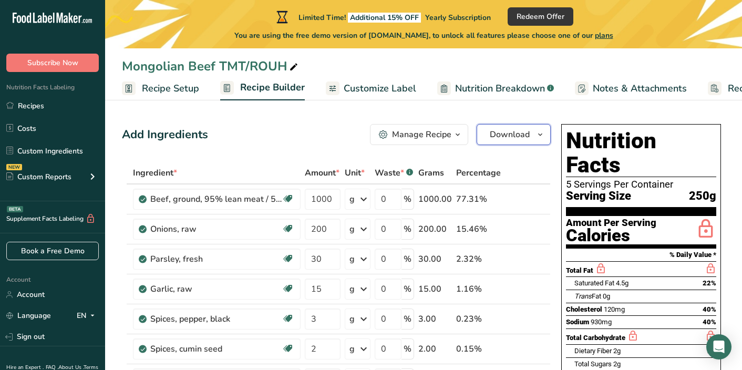
click at [495, 136] on span "Download" at bounding box center [510, 134] width 40 height 13
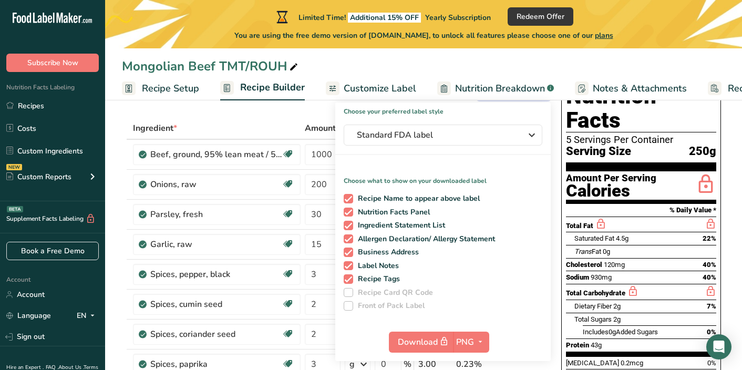
scroll to position [65, 0]
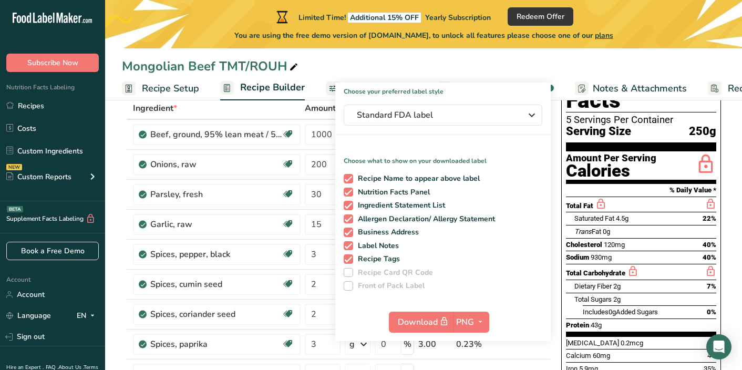
click at [349, 272] on span at bounding box center [348, 272] width 9 height 9
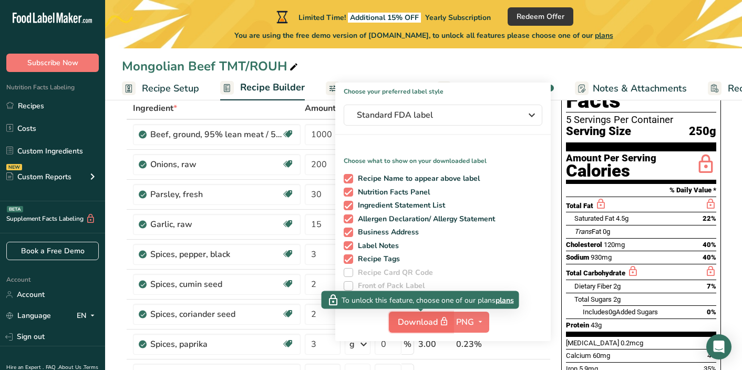
click at [418, 319] on span "Download" at bounding box center [424, 321] width 53 height 13
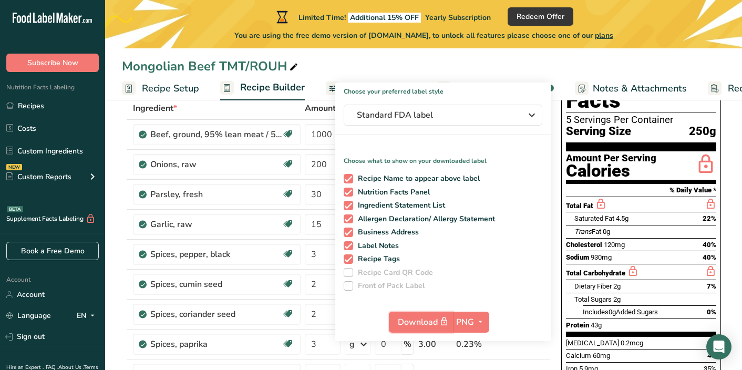
scroll to position [0, 0]
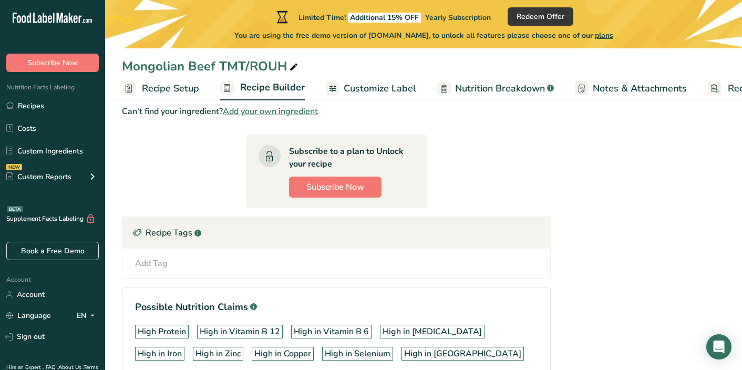
scroll to position [695, 0]
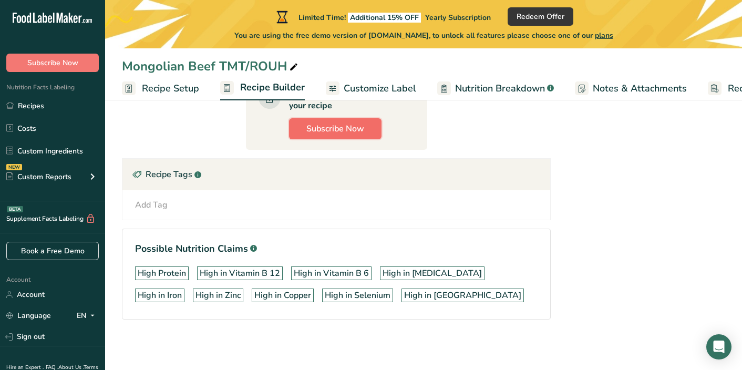
click at [348, 119] on button "Subscribe Now" at bounding box center [335, 128] width 92 height 21
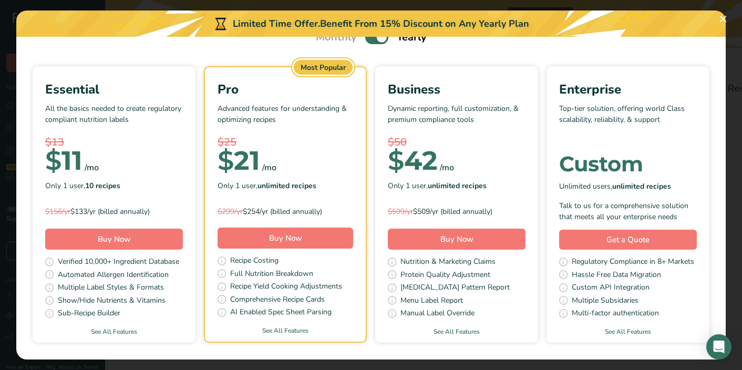
scroll to position [57, 0]
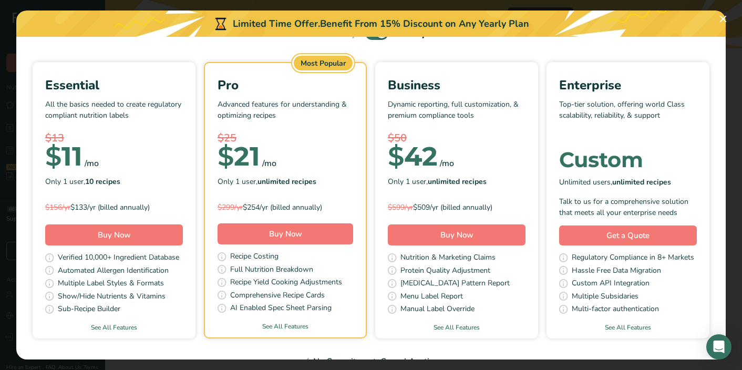
scroll to position [129, 0]
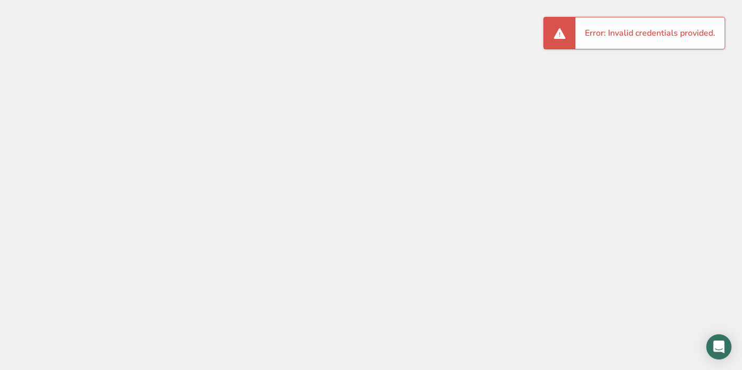
click at [263, 120] on div at bounding box center [371, 185] width 742 height 370
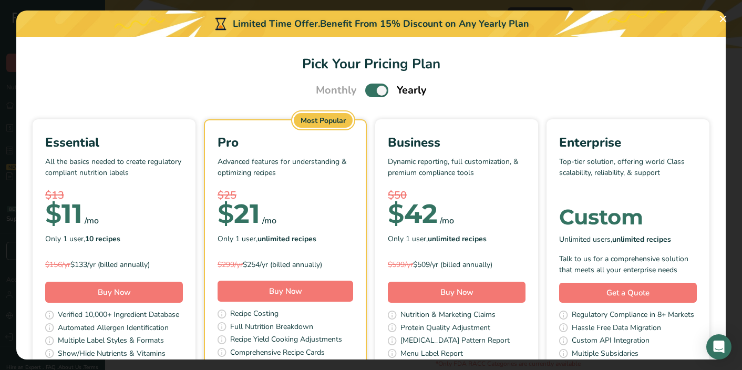
scroll to position [129, 0]
click at [665, 19] on button "Pick Your Pricing Plan Modal" at bounding box center [723, 19] width 17 height 17
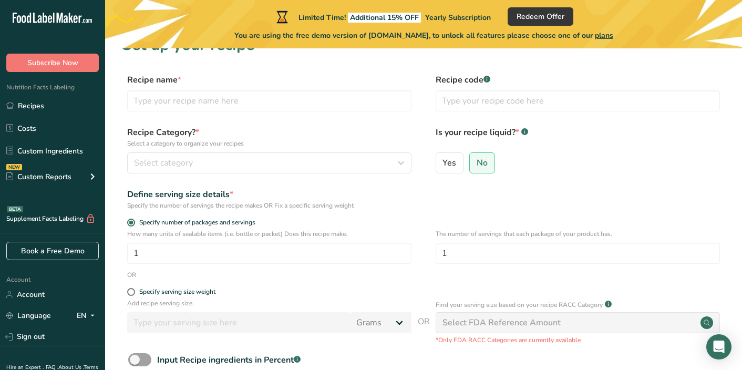
scroll to position [0, 0]
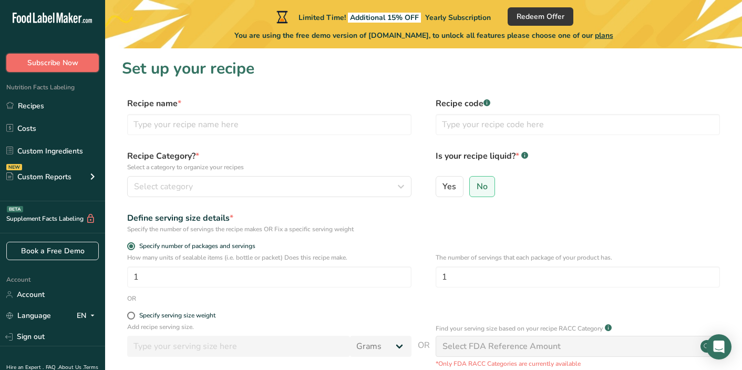
click at [63, 67] on span "Subscribe Now" at bounding box center [52, 62] width 51 height 11
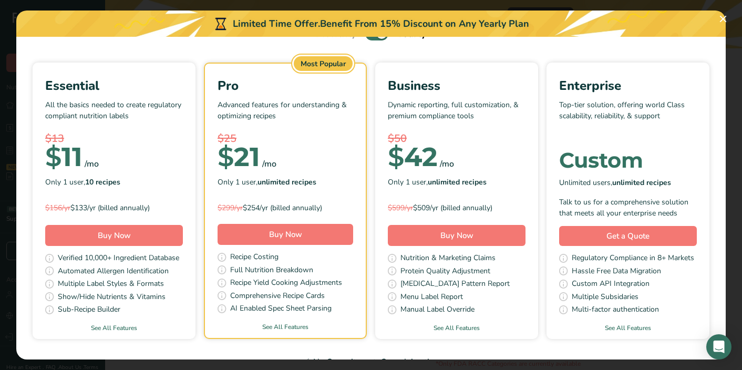
scroll to position [55, 0]
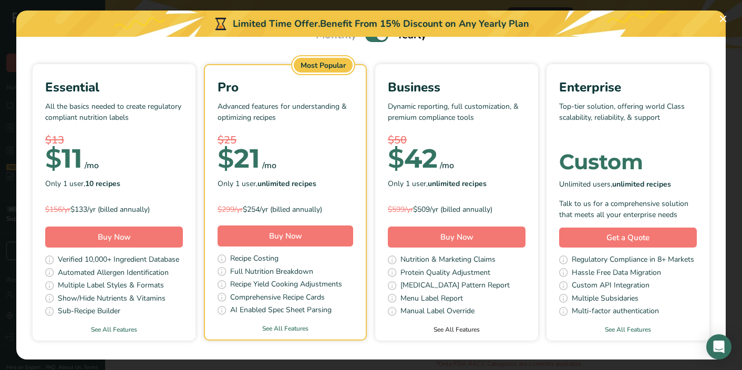
click at [464, 332] on link "See All Features" at bounding box center [456, 329] width 163 height 9
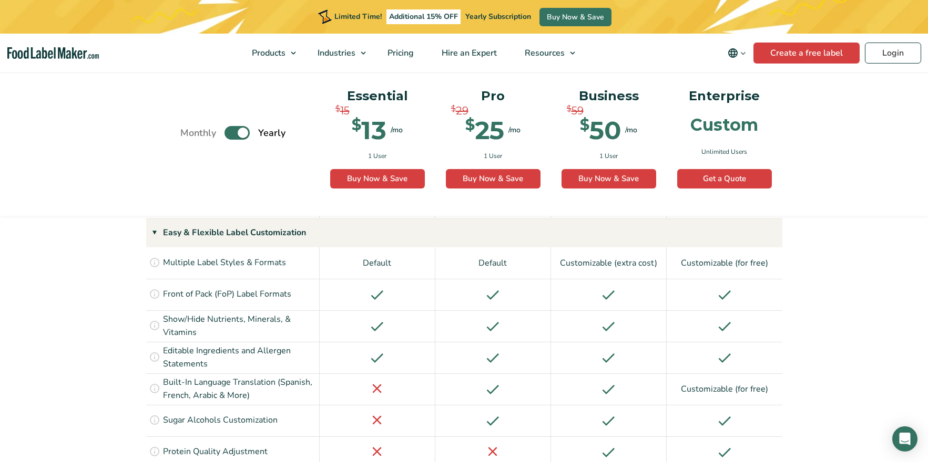
scroll to position [1106, 0]
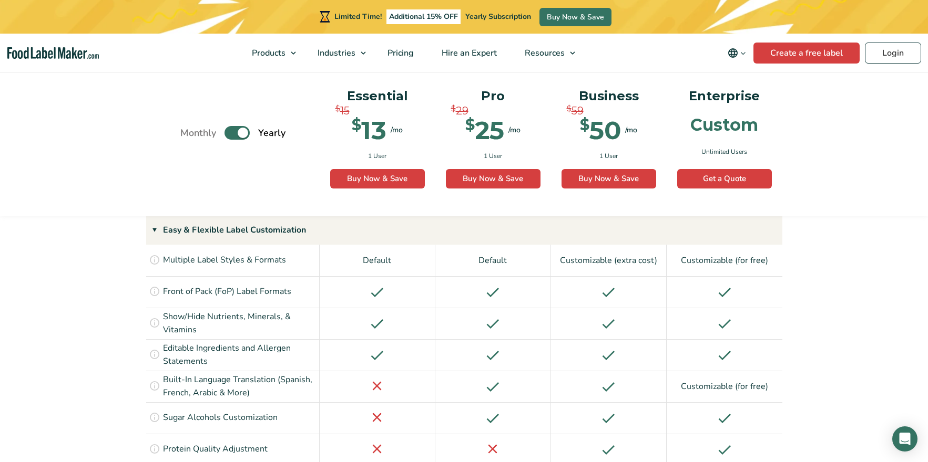
click at [155, 369] on icon at bounding box center [155, 449] width 12 height 12
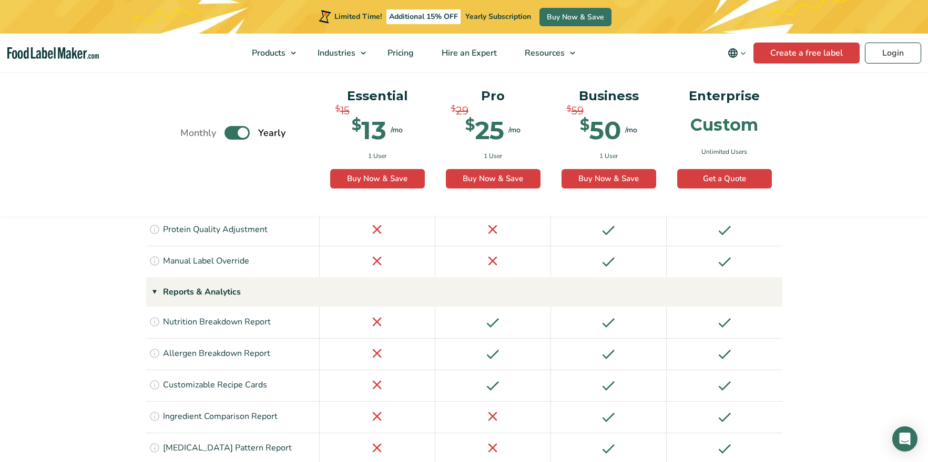
scroll to position [1333, 0]
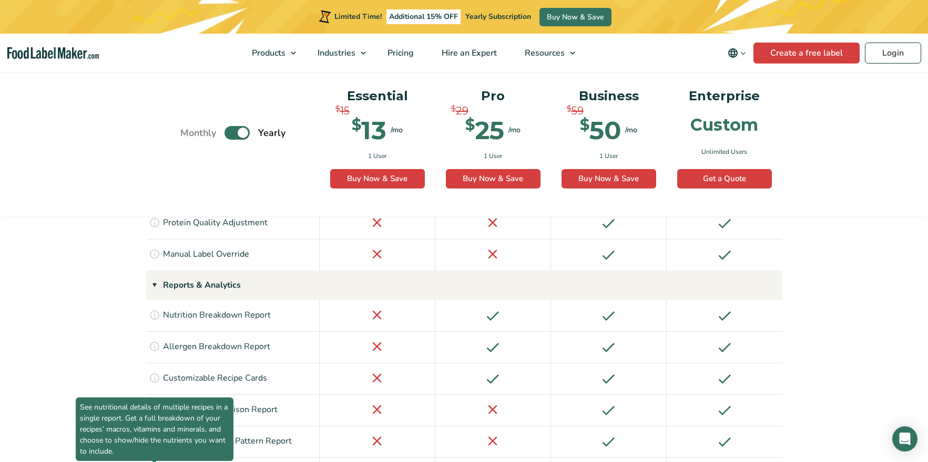
click at [153, 369] on span "See nutritional details of multiple recipes in a single report. Get a full brea…" at bounding box center [155, 430] width 158 height 64
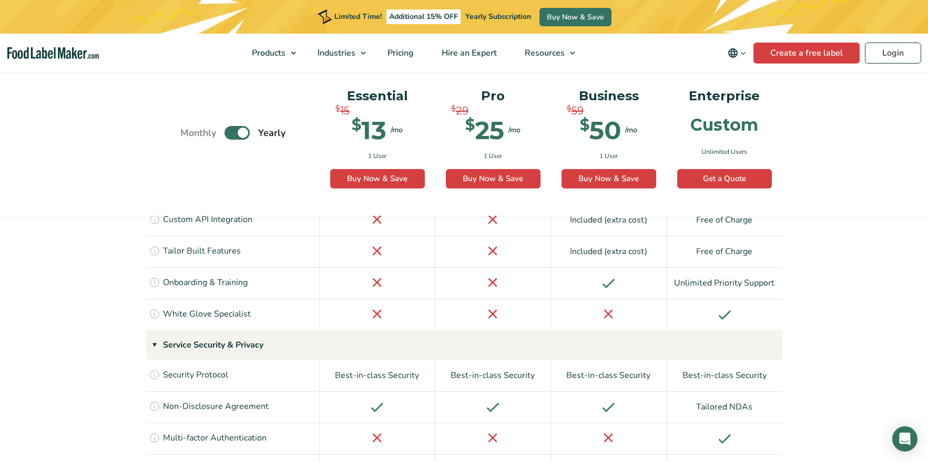
scroll to position [2340, 0]
click at [741, 369] on div "Open Intercom Messenger" at bounding box center [905, 440] width 28 height 28
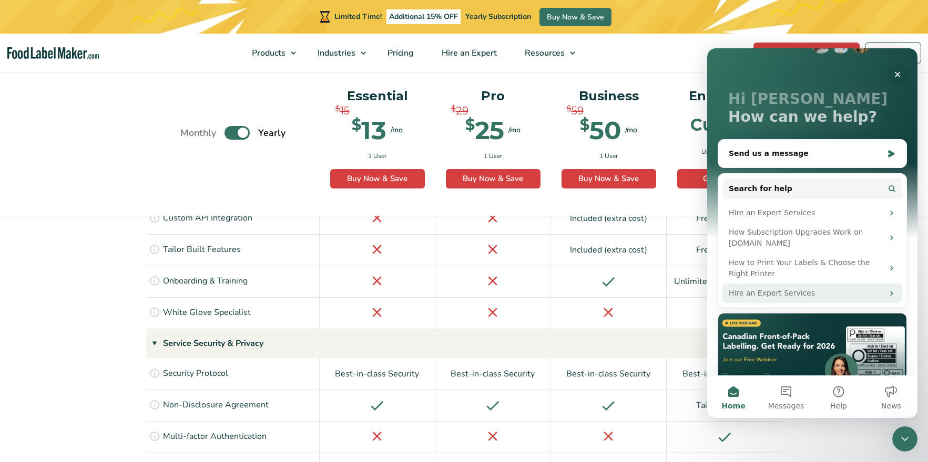
scroll to position [9, 0]
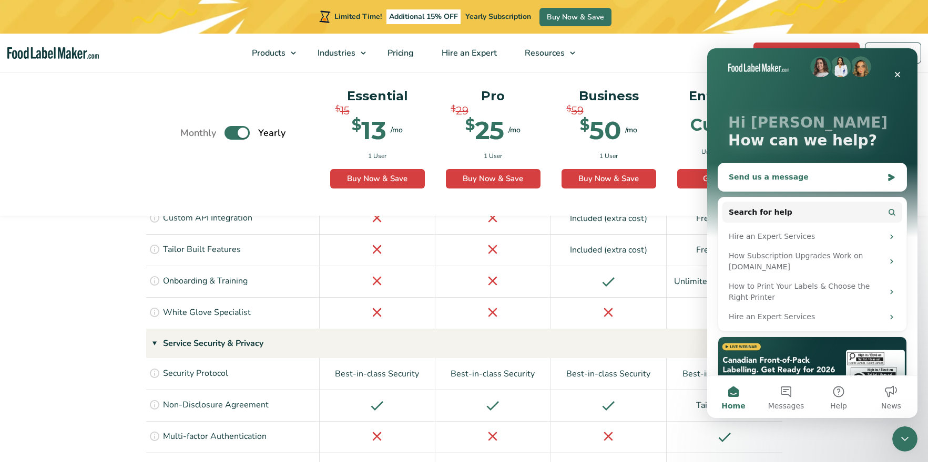
click at [741, 177] on div "Send us a message" at bounding box center [805, 177] width 154 height 11
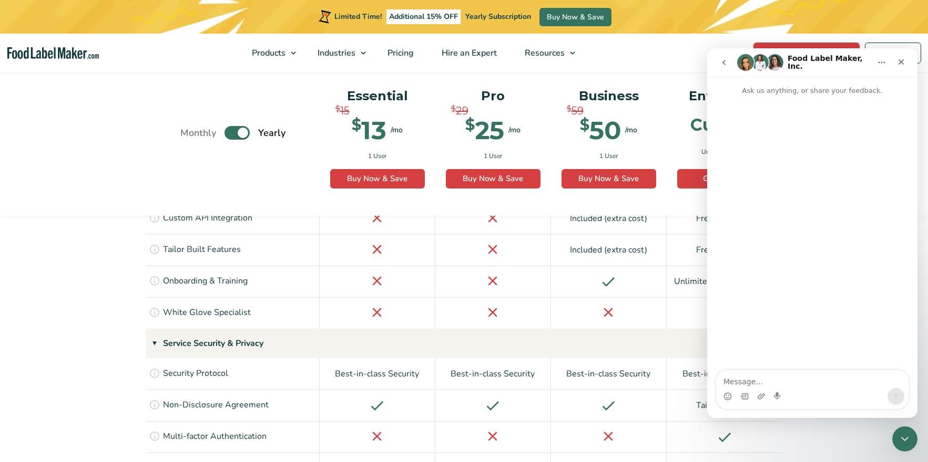
click at [741, 369] on textarea "Message…" at bounding box center [812, 379] width 192 height 18
type textarea "Hello"
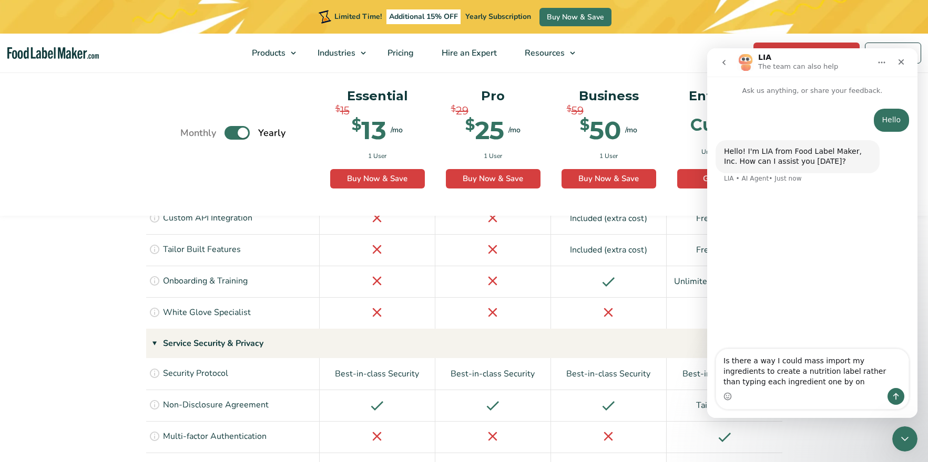
type textarea "Is there a way I could mass import my ingredients to create a nutrition label r…"
click at [741, 369] on textarea "Is there a way I could mass import my ingredients to create a nutrition label r…" at bounding box center [812, 368] width 192 height 39
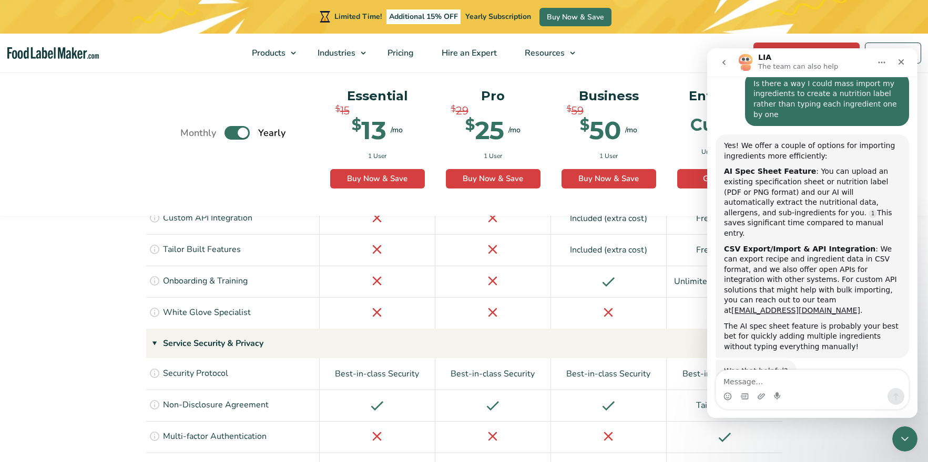
scroll to position [112, 0]
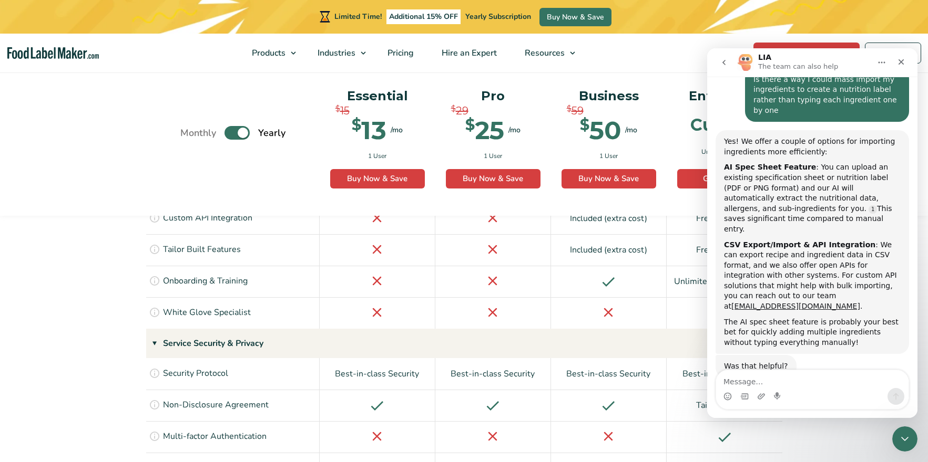
click at [741, 369] on textarea "Message…" at bounding box center [812, 379] width 192 height 18
type textarea "ok sure"
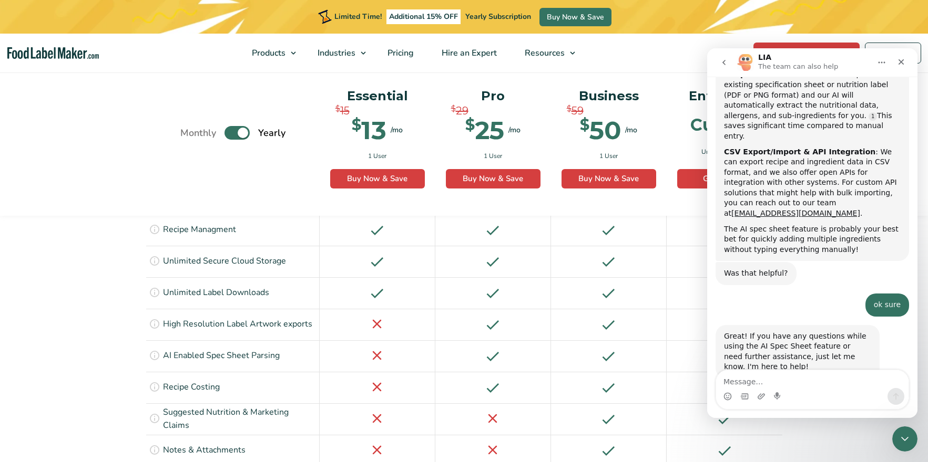
scroll to position [1722, 0]
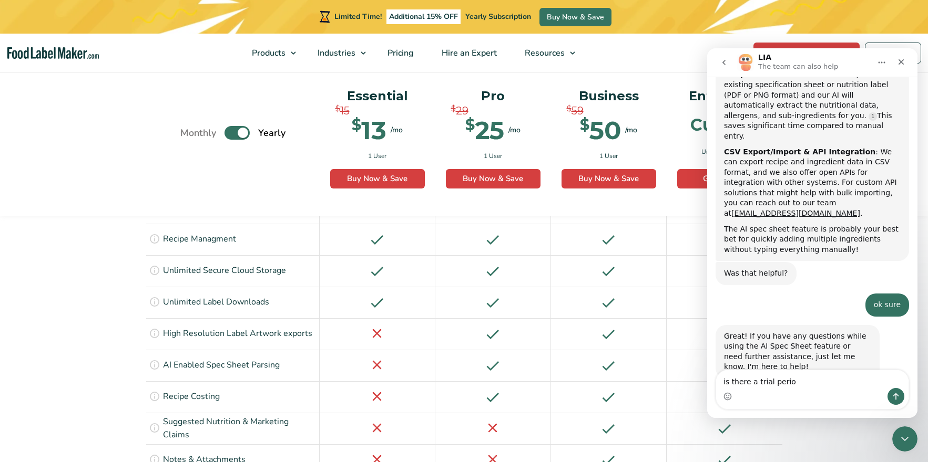
type textarea "is there a trial period"
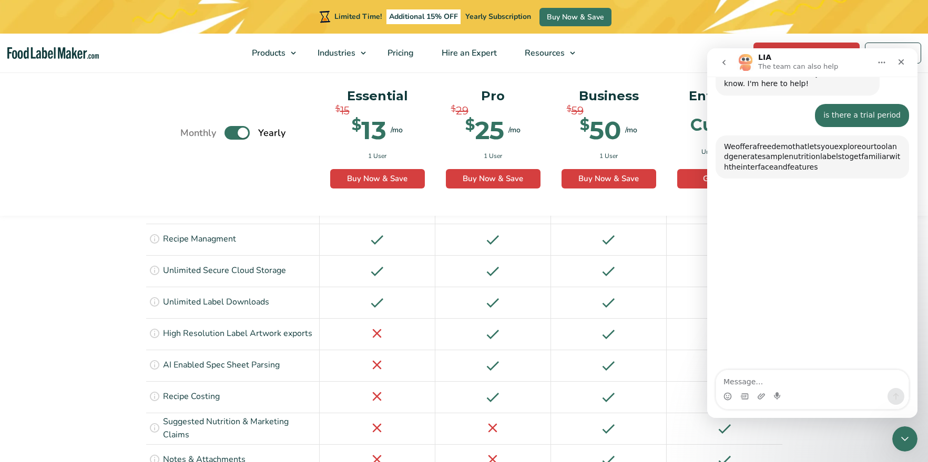
scroll to position [489, 0]
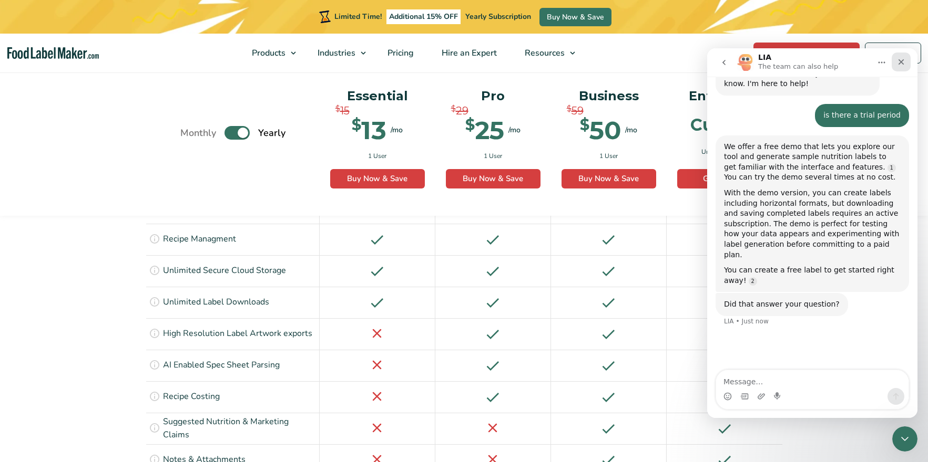
click at [741, 58] on div "Close" at bounding box center [900, 62] width 19 height 19
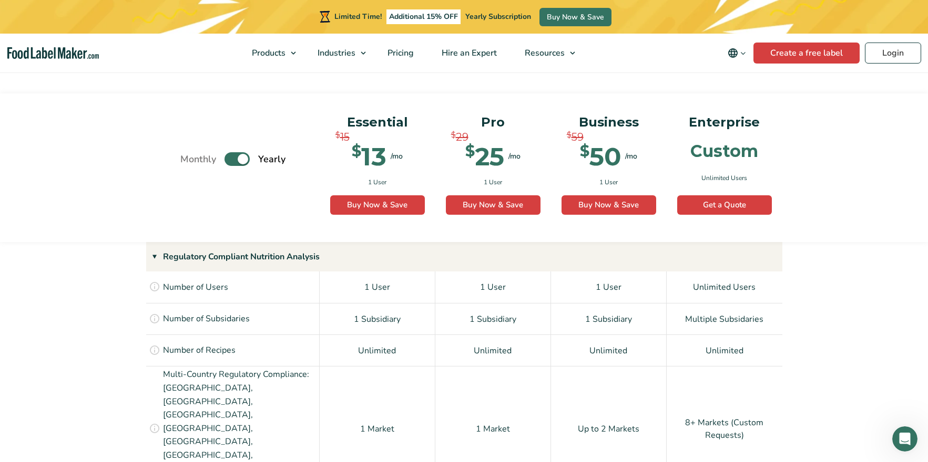
scroll to position [0, 0]
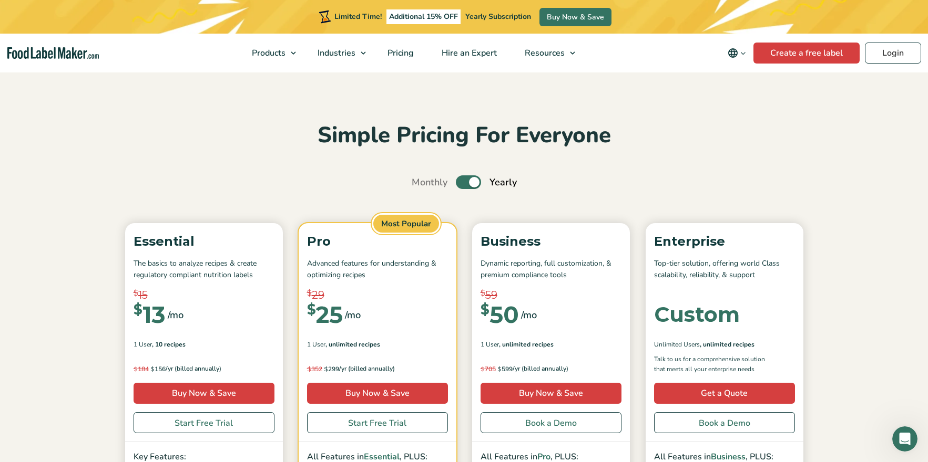
click at [47, 57] on img "Food Label Maker homepage" at bounding box center [52, 53] width 91 height 12
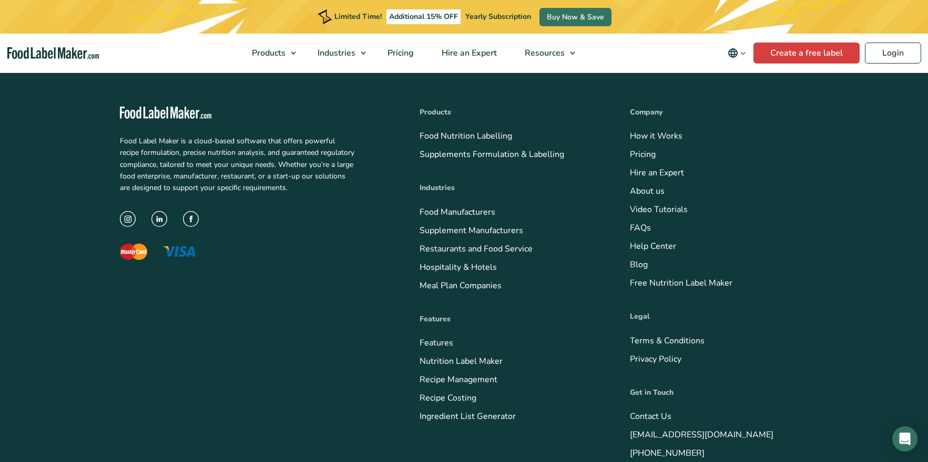
scroll to position [3864, 0]
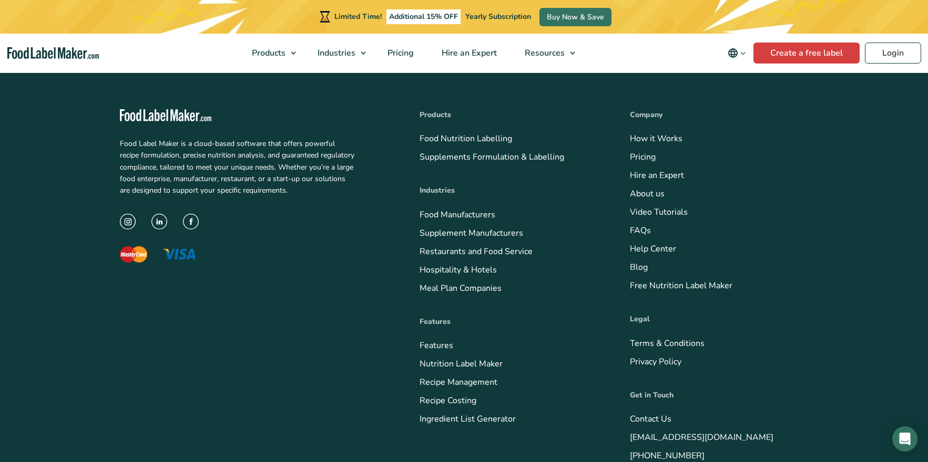
click at [69, 48] on img "Food Label Maker homepage" at bounding box center [52, 53] width 91 height 12
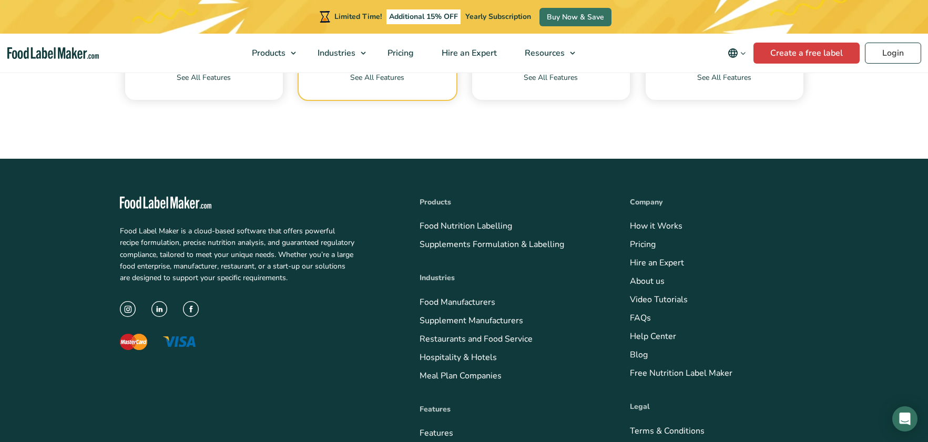
scroll to position [3781, 0]
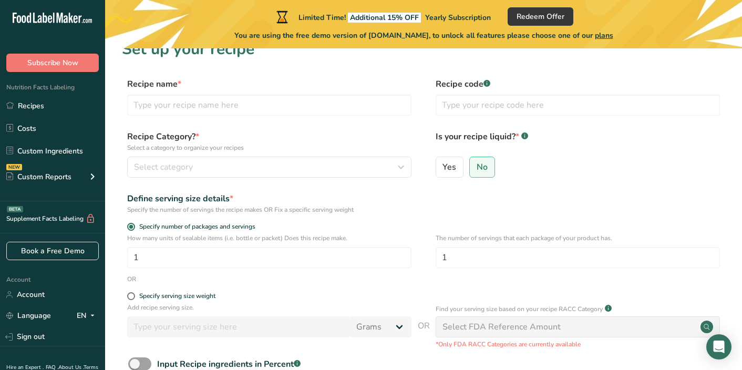
scroll to position [27, 0]
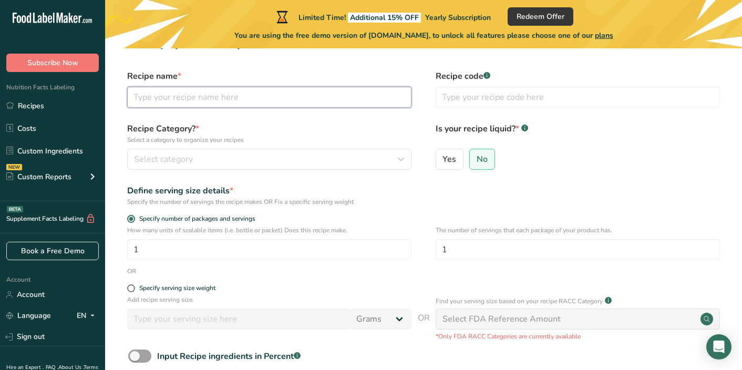
click at [282, 94] on input "text" at bounding box center [269, 97] width 284 height 21
type input "Mongolian Beef TMT/ROUH"
click at [488, 102] on input "text" at bounding box center [578, 97] width 284 height 21
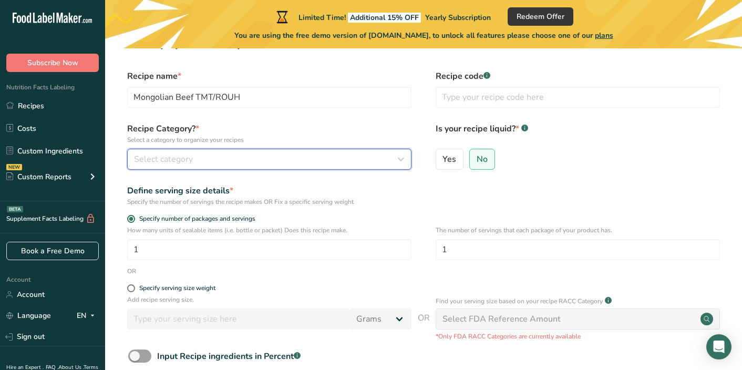
click at [298, 170] on div "Recipe Category? * Select a category to organize your recipes Select category S…" at bounding box center [423, 149] width 603 height 54
click at [283, 158] on div "Select category" at bounding box center [266, 159] width 264 height 13
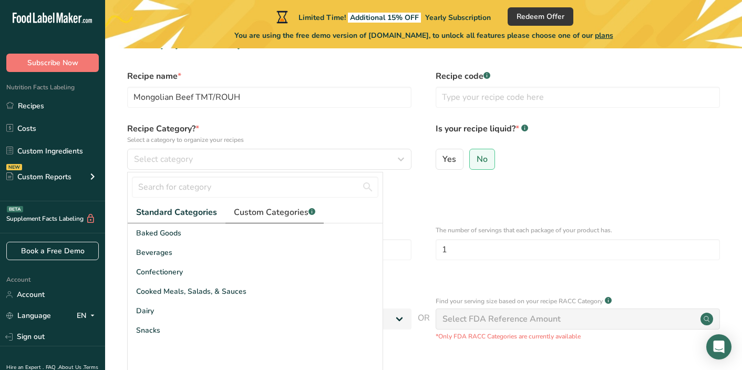
click at [244, 209] on span "Custom Categories .a-a{fill:#347362;}.b-a{fill:#fff;}" at bounding box center [274, 212] width 81 height 13
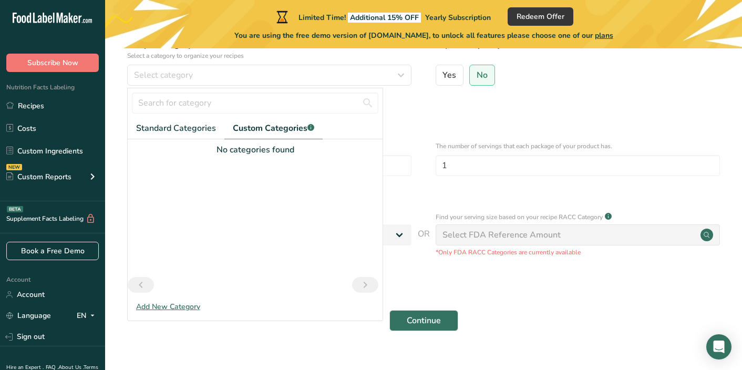
scroll to position [112, 0]
click at [181, 306] on div "Add New Category" at bounding box center [255, 306] width 255 height 11
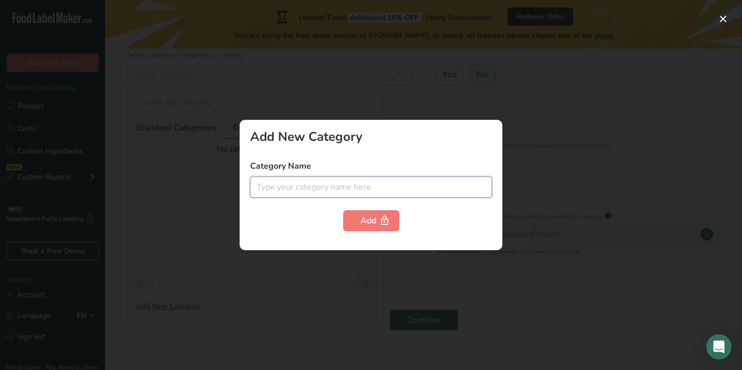
click at [336, 191] on input "text" at bounding box center [371, 187] width 242 height 21
click at [399, 209] on form "Category Name Add" at bounding box center [371, 195] width 242 height 71
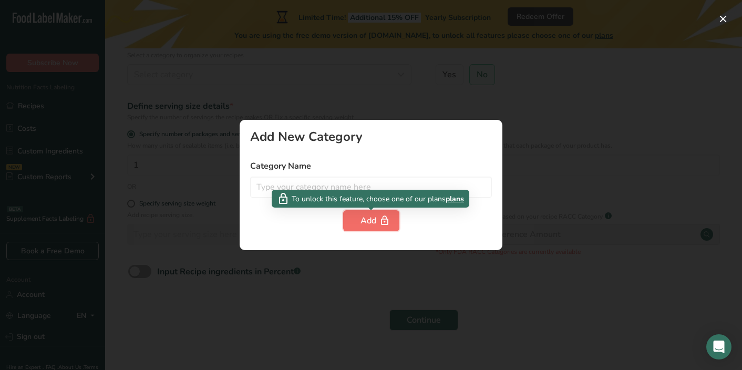
click at [373, 223] on div "Add" at bounding box center [372, 220] width 22 height 13
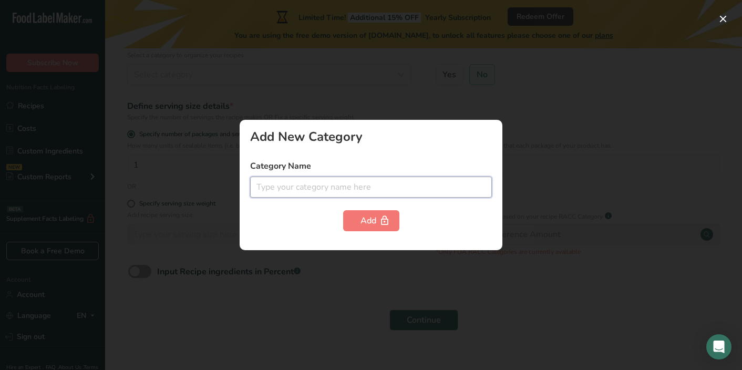
click at [430, 193] on input "text" at bounding box center [371, 187] width 242 height 21
type input "Marinated Proteins"
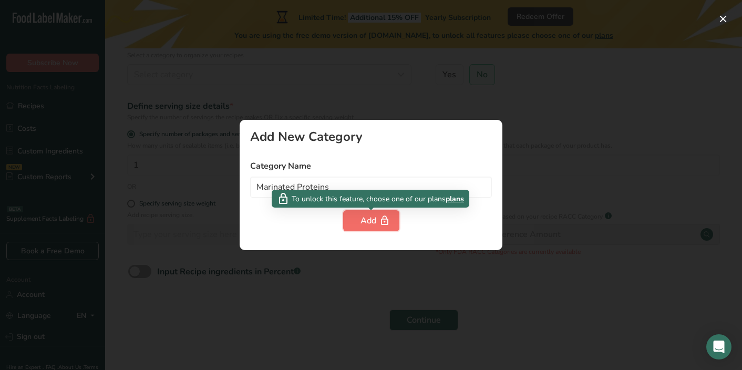
click at [379, 219] on icon "button" at bounding box center [384, 221] width 11 height 16
click at [364, 215] on div "Add" at bounding box center [372, 220] width 22 height 13
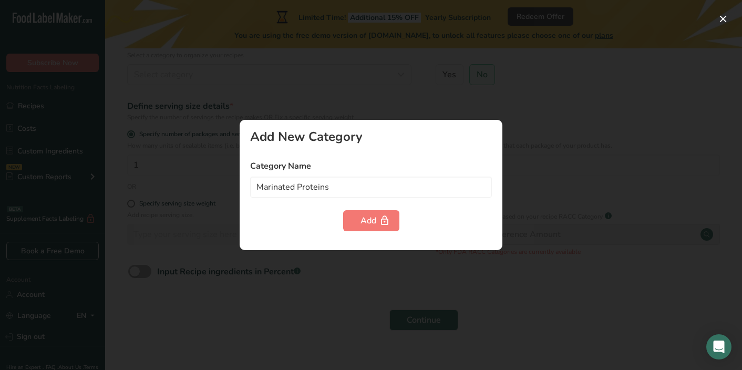
click at [178, 279] on div at bounding box center [371, 185] width 742 height 370
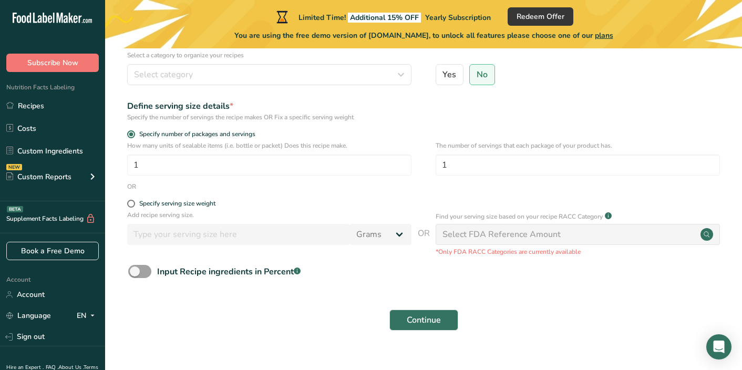
scroll to position [0, 0]
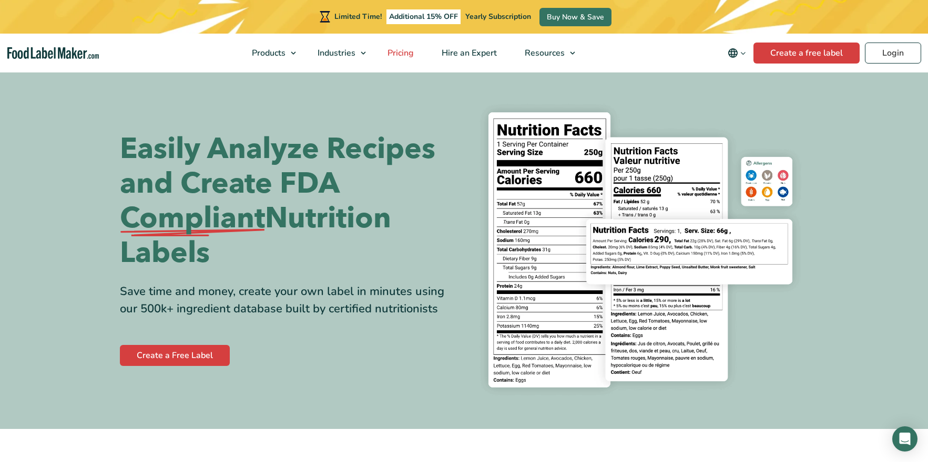
click at [409, 53] on span "Pricing" at bounding box center [399, 53] width 30 height 12
